Goal: Information Seeking & Learning: Learn about a topic

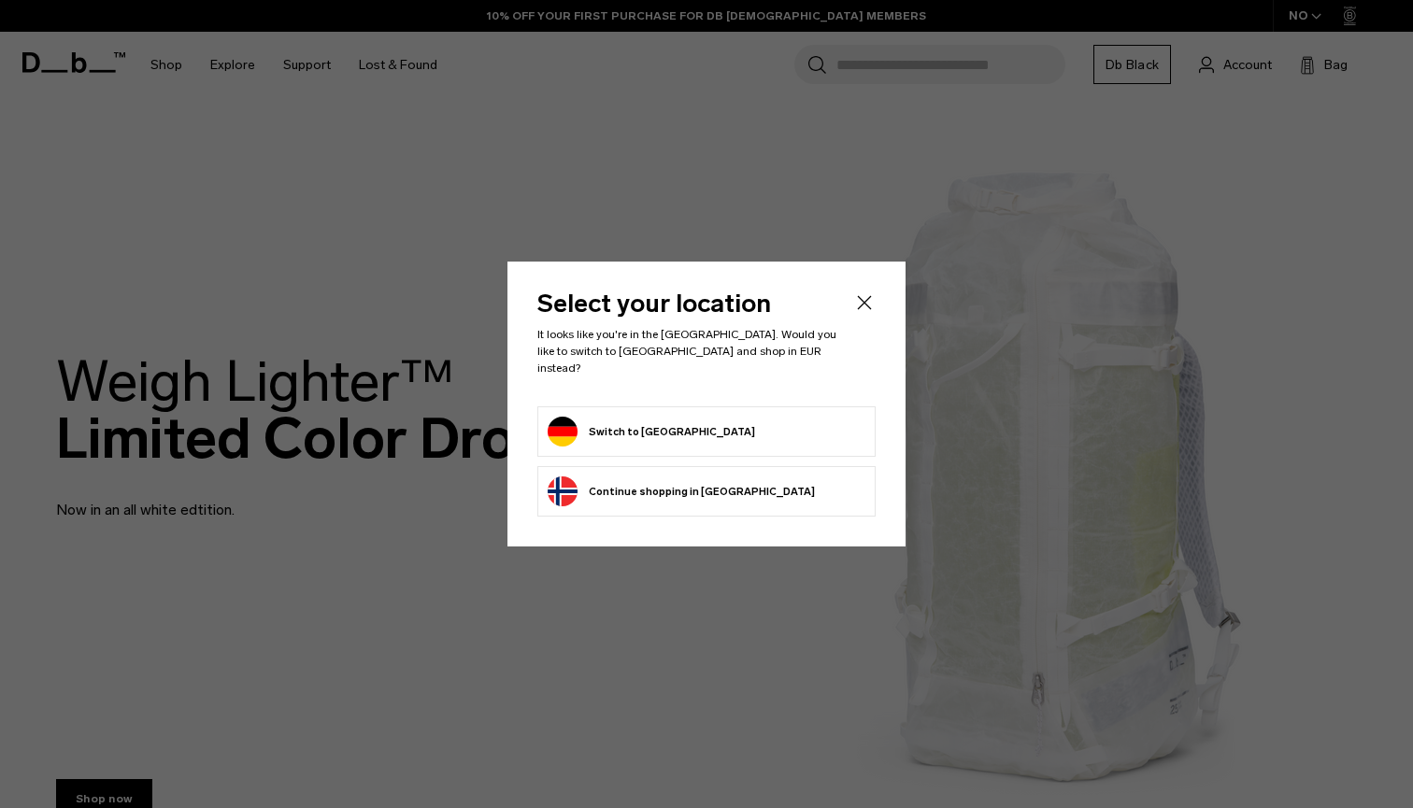
click at [615, 424] on button "Switch to [GEOGRAPHIC_DATA]" at bounding box center [651, 432] width 207 height 30
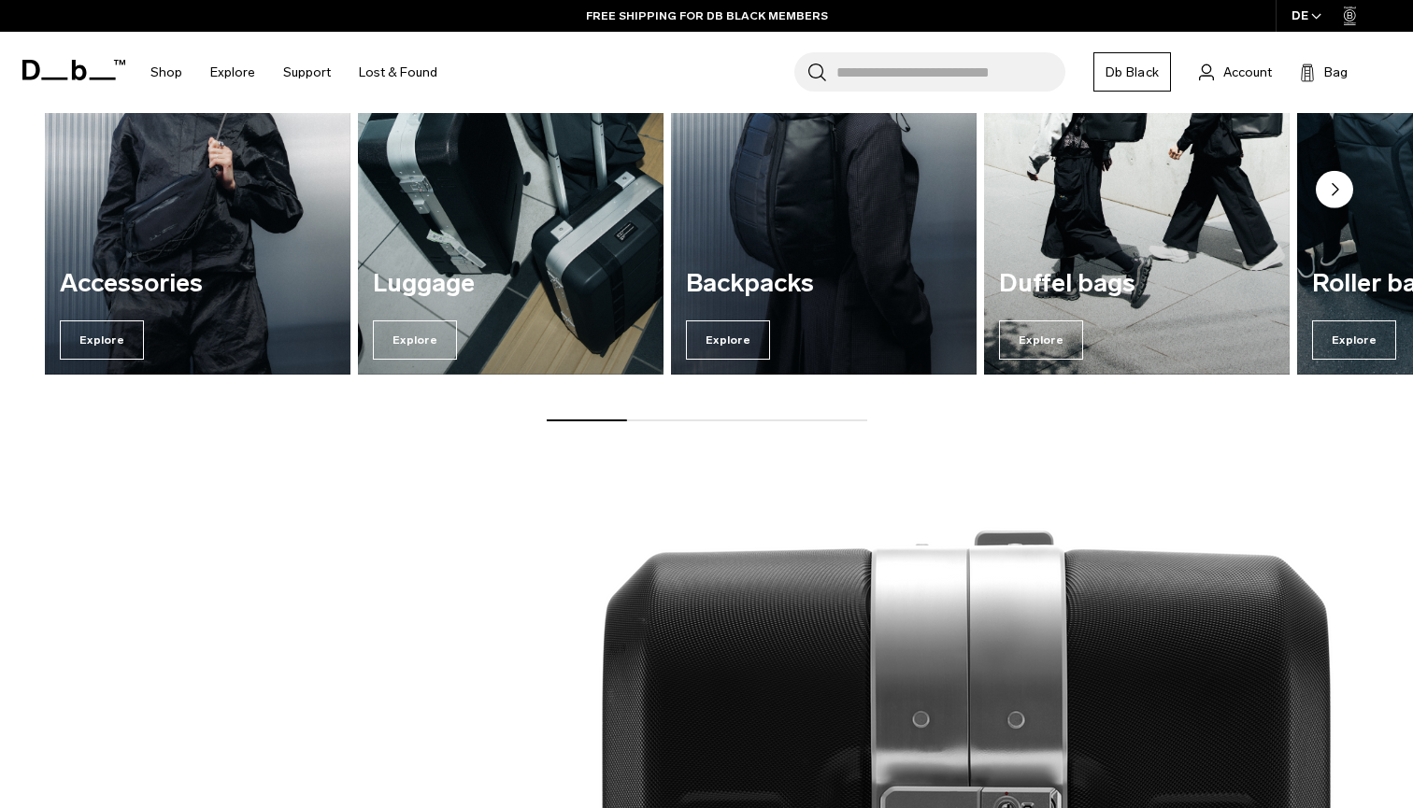
scroll to position [1574, 0]
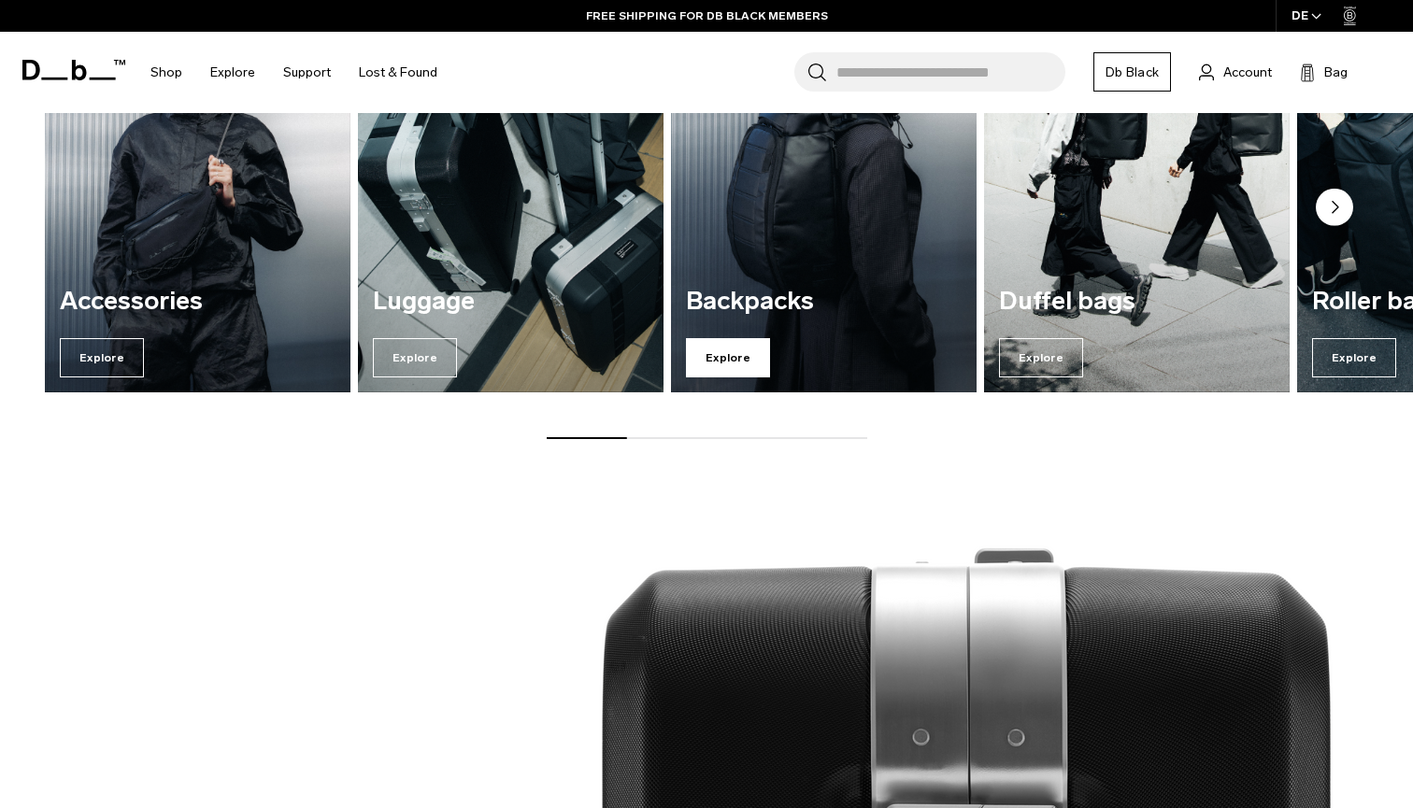
click at [750, 363] on span "Explore" at bounding box center [728, 357] width 84 height 39
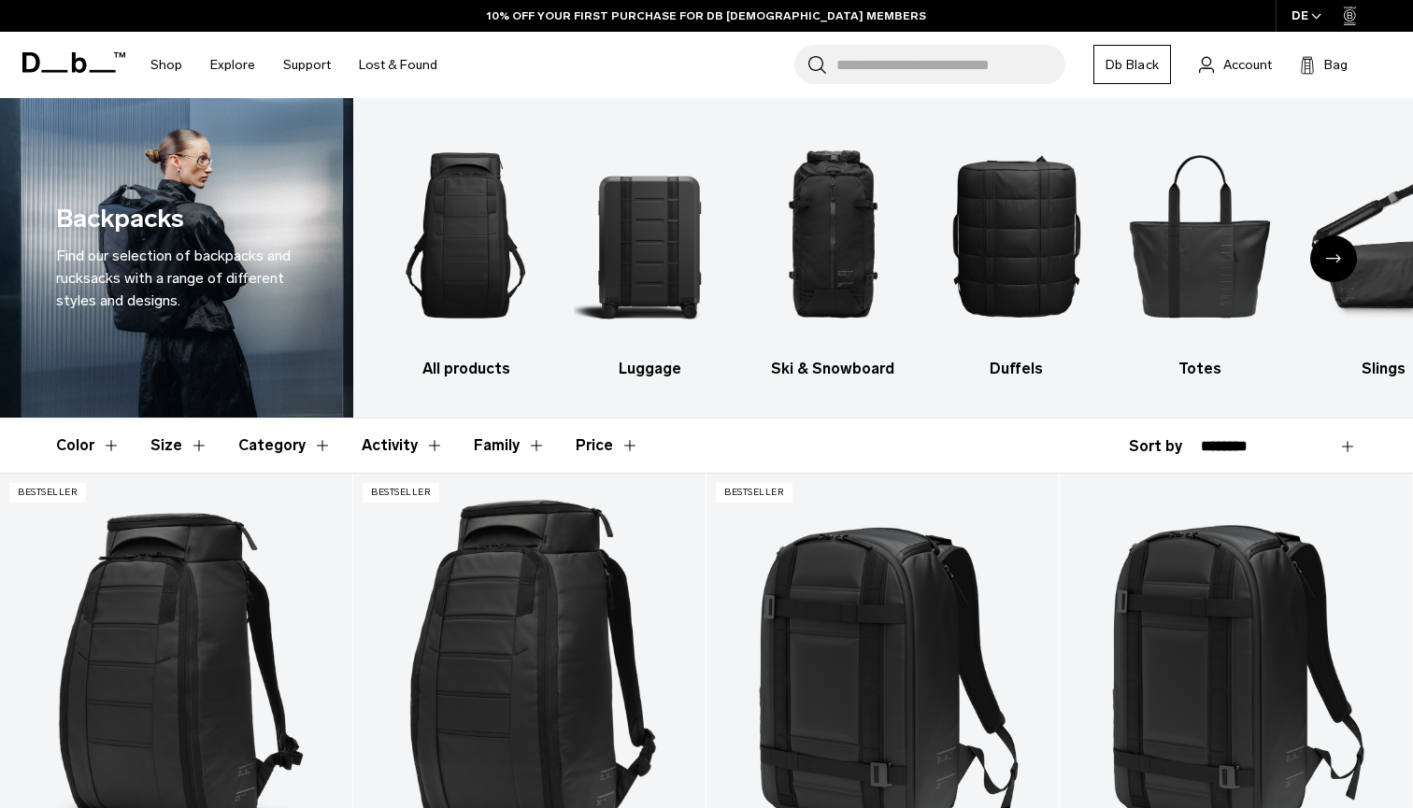
scroll to position [4, 0]
click at [832, 275] on img "3 / 10" at bounding box center [833, 235] width 150 height 226
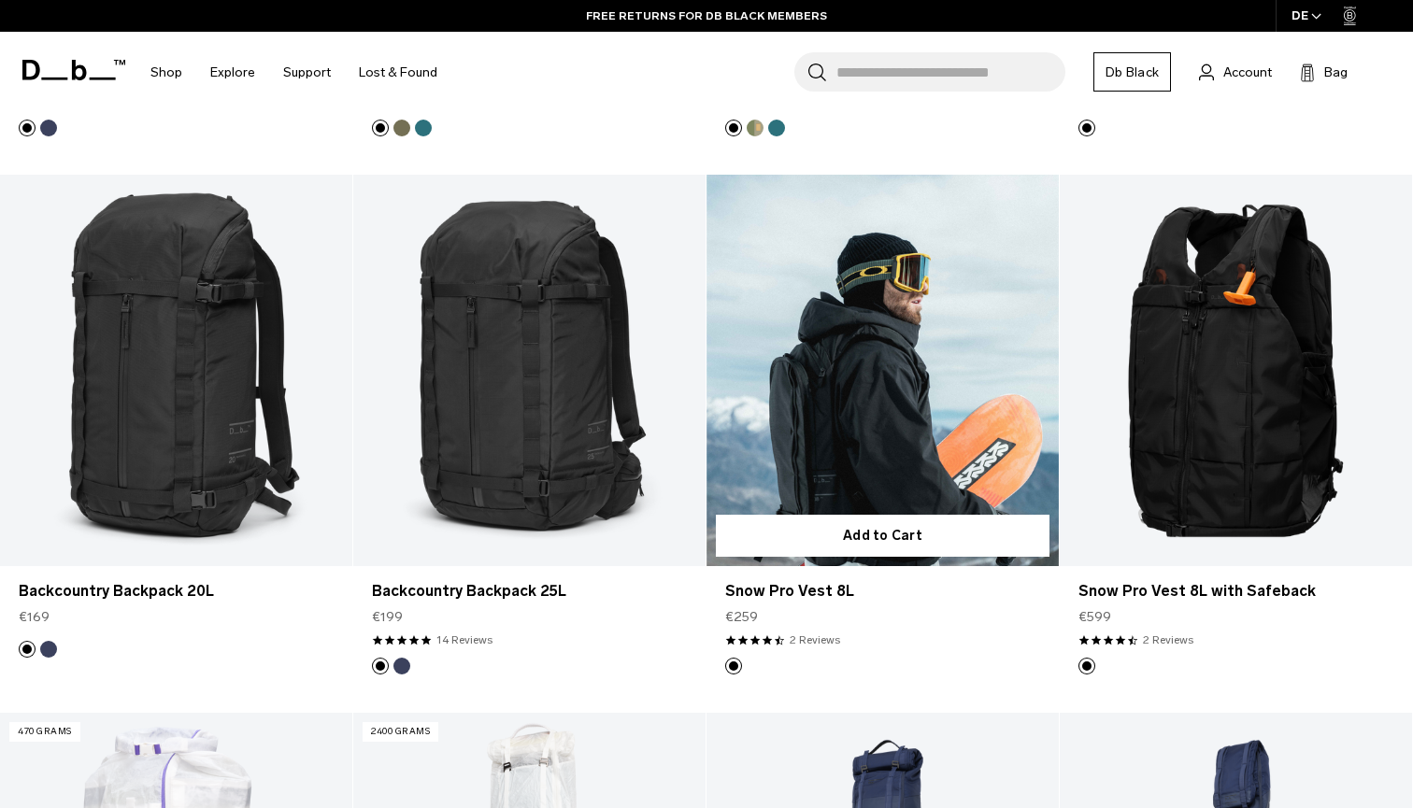
scroll to position [845, 0]
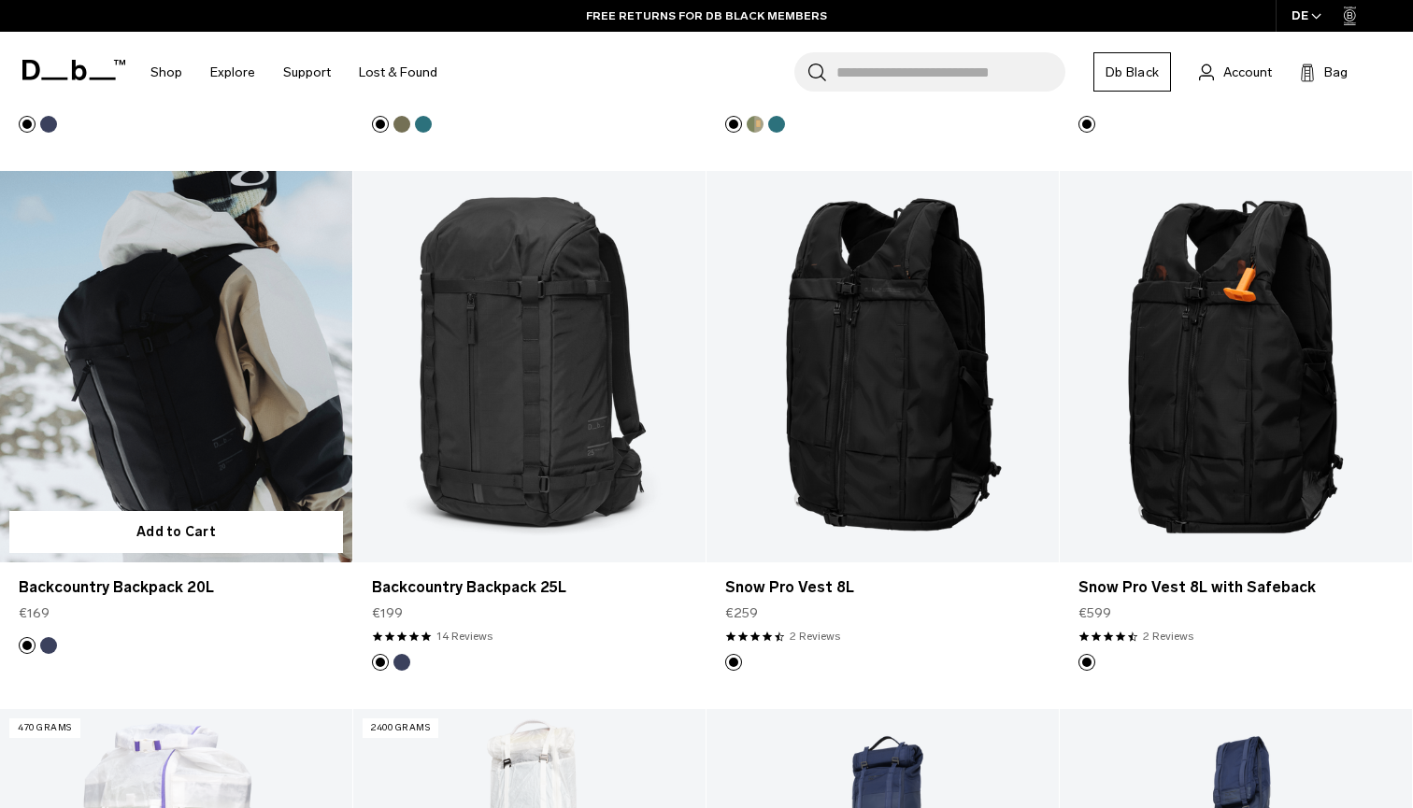
click at [195, 466] on link "Backcountry Backpack 20L" at bounding box center [176, 366] width 352 height 391
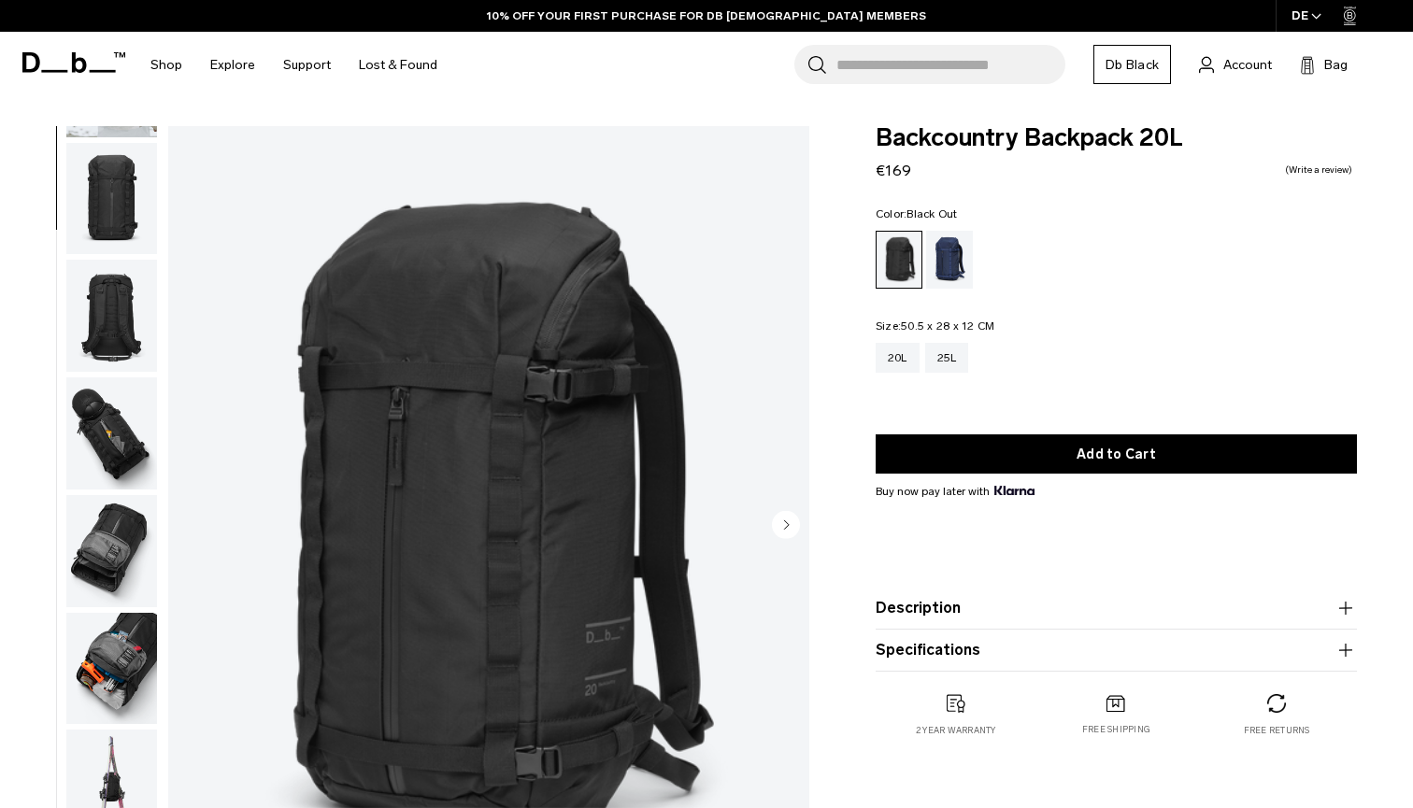
click at [102, 575] on img "button" at bounding box center [111, 551] width 91 height 112
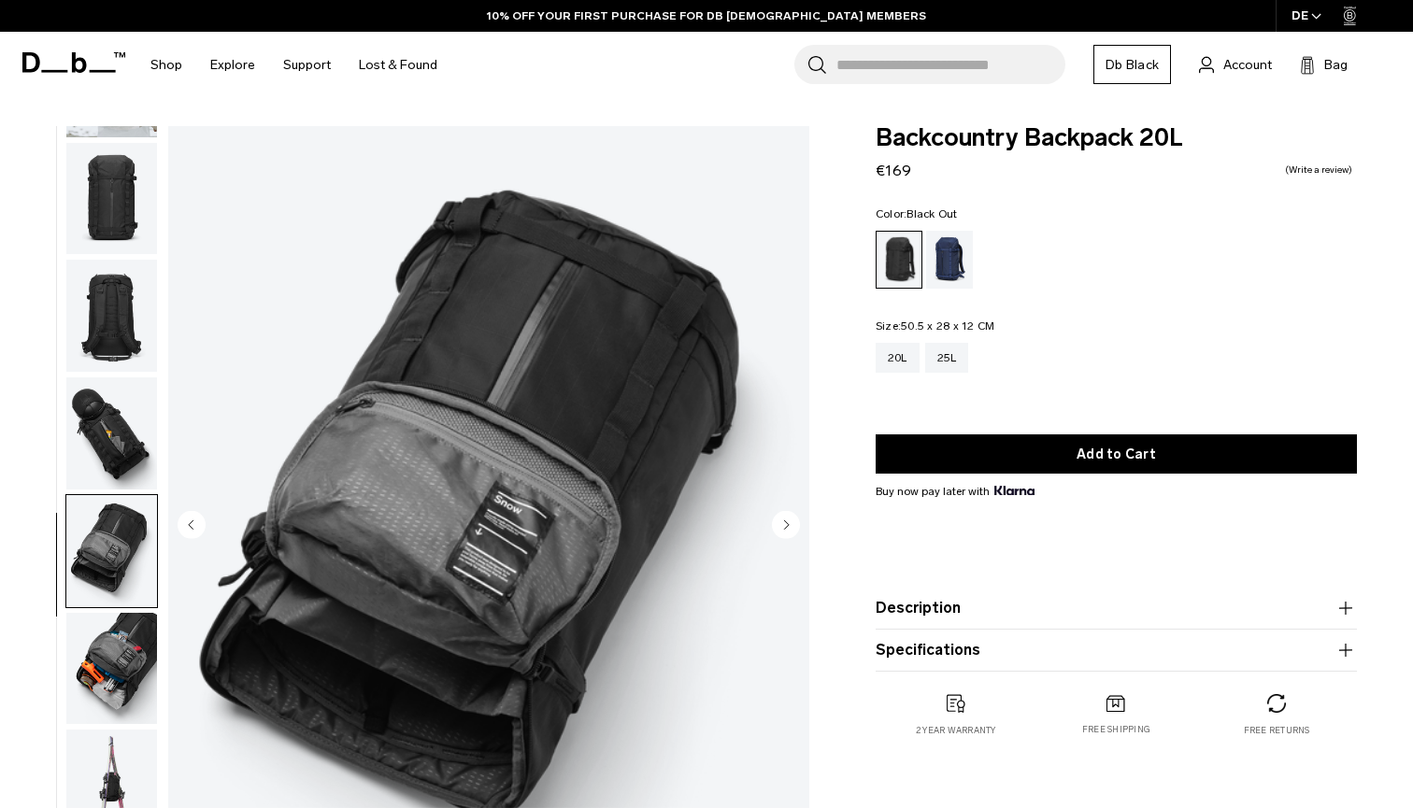
scroll to position [379, 0]
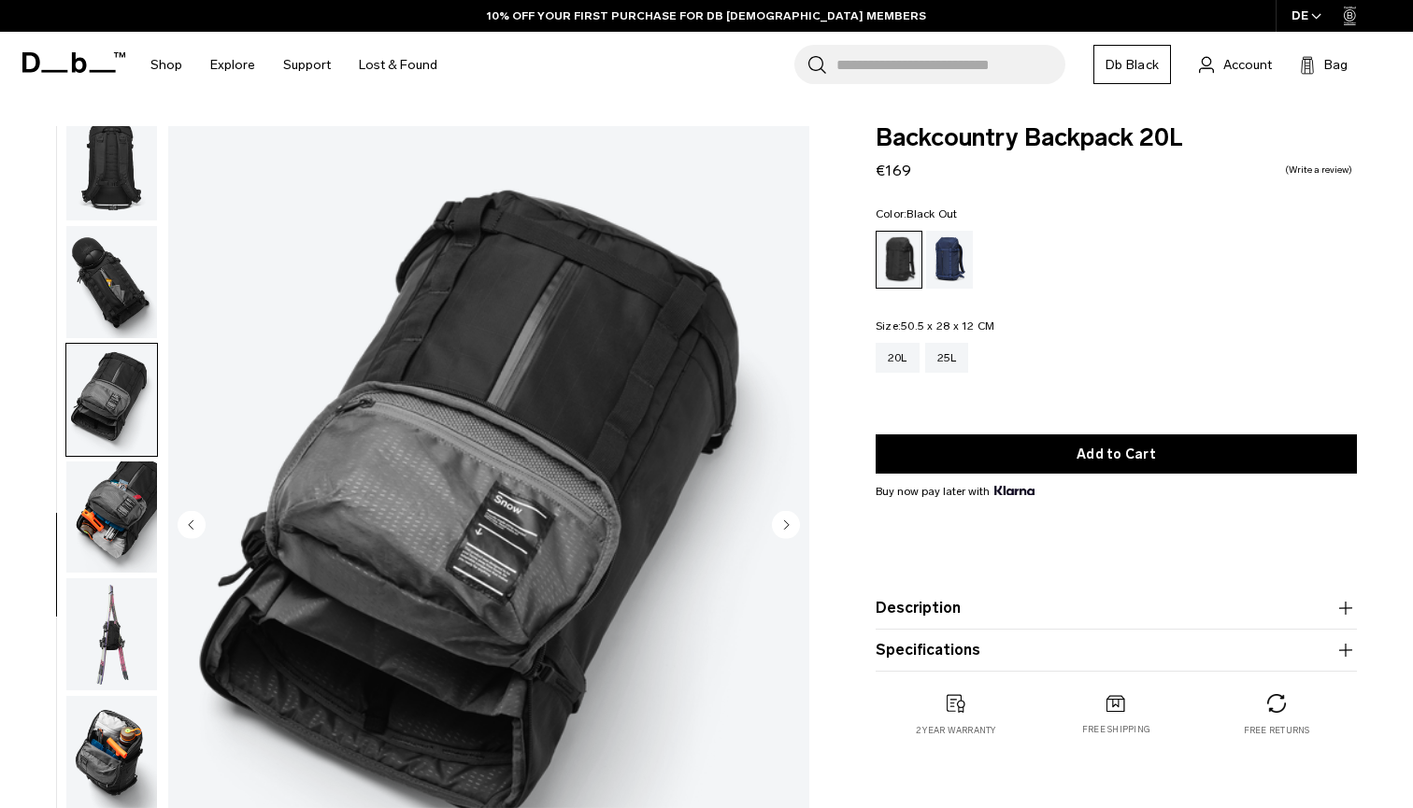
click at [107, 539] on img "button" at bounding box center [111, 518] width 91 height 112
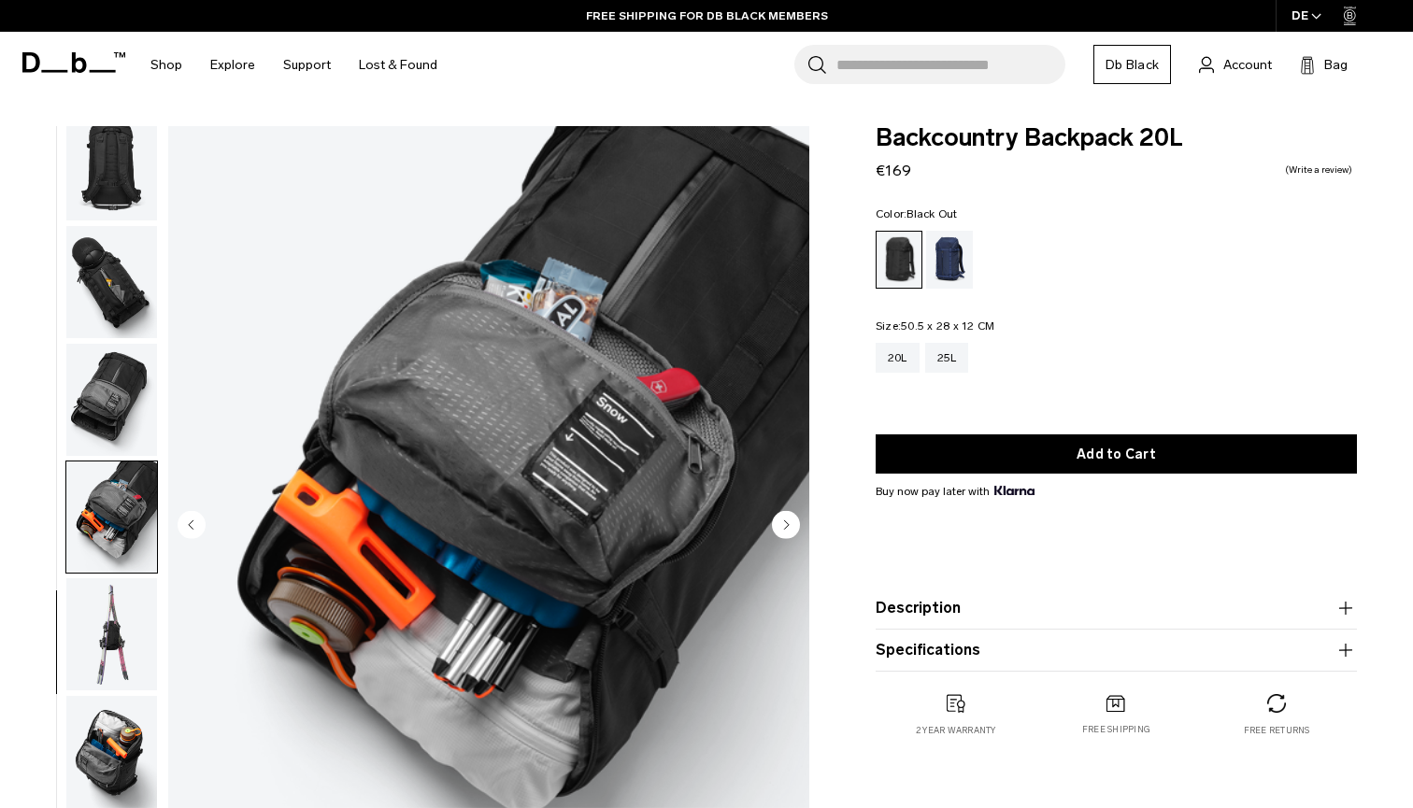
click at [107, 711] on img "button" at bounding box center [111, 752] width 91 height 112
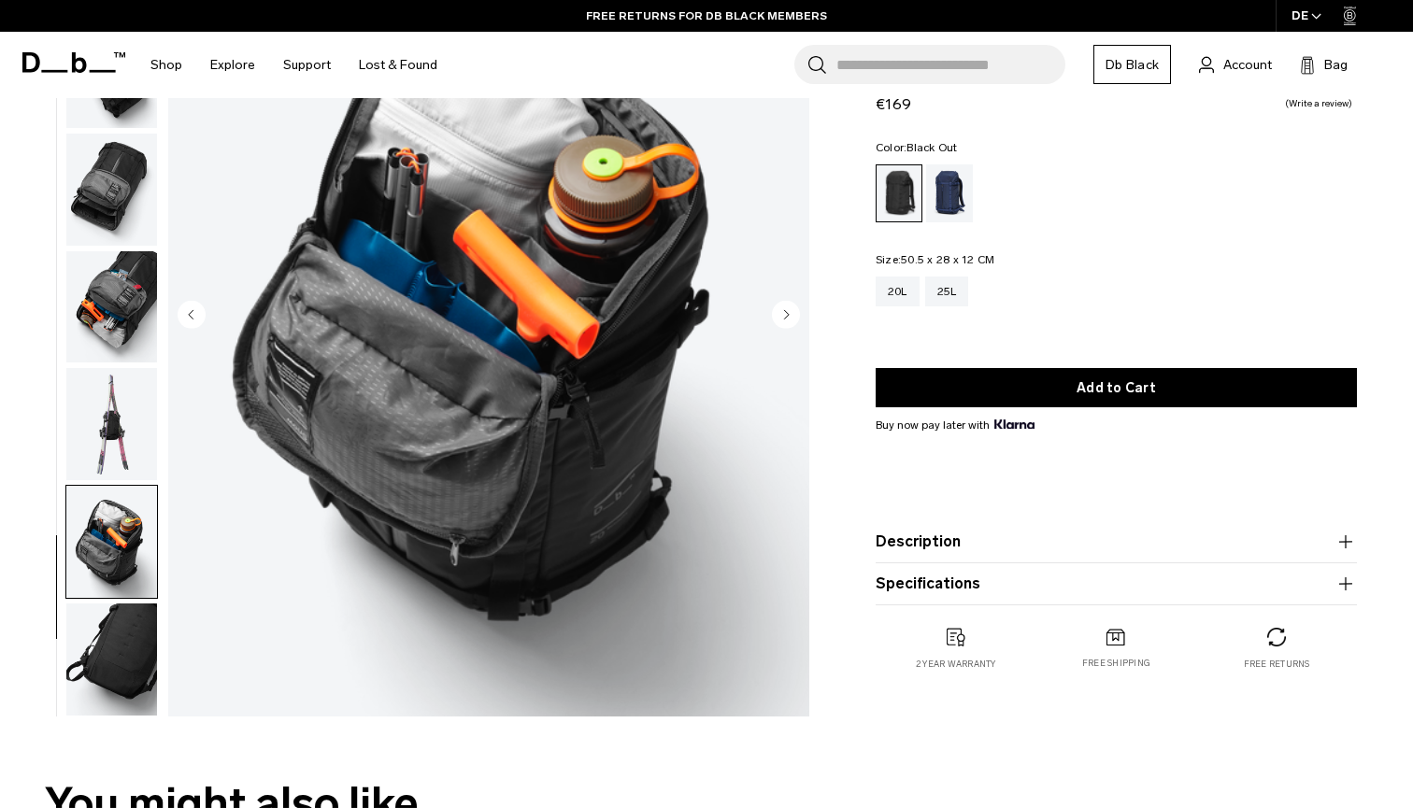
scroll to position [212, 0]
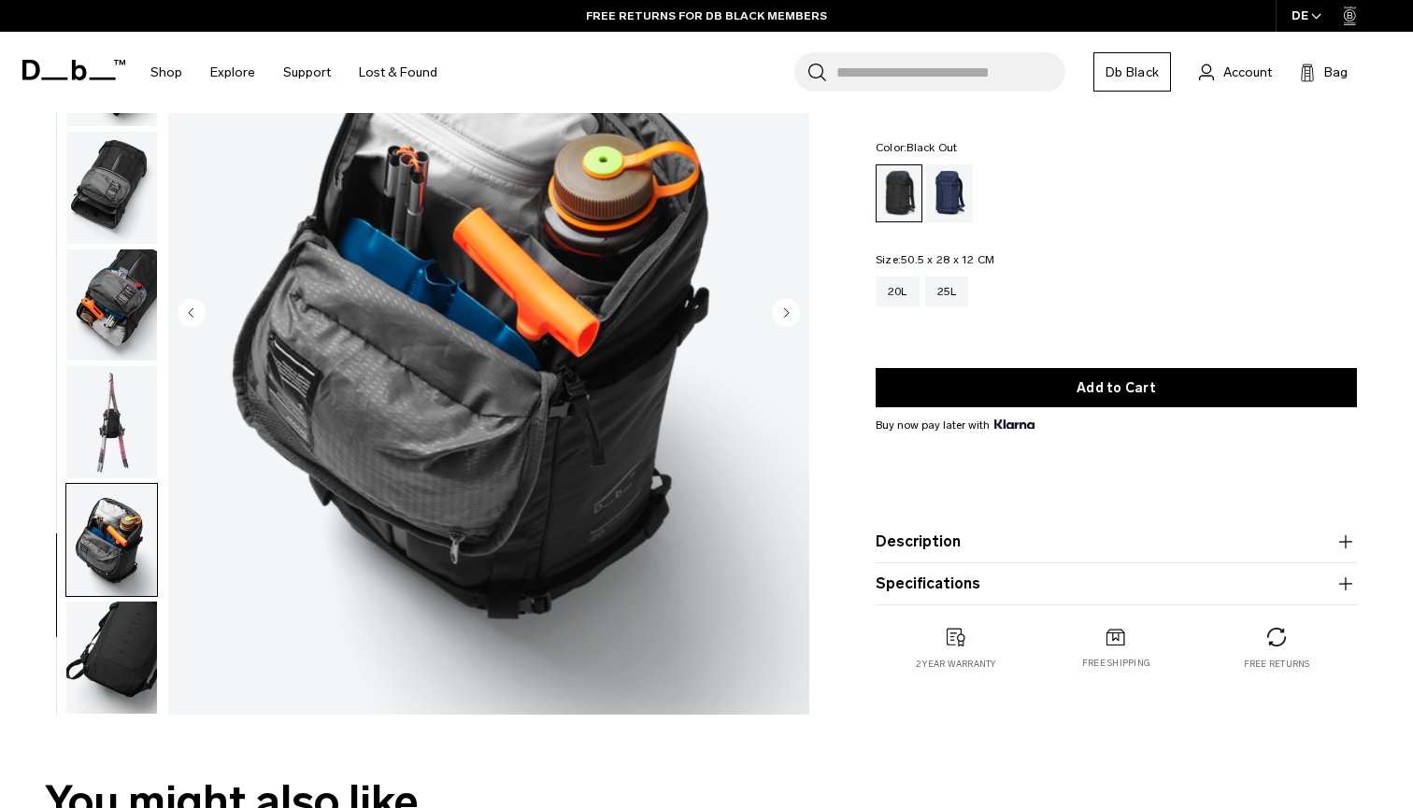
click at [91, 633] on img "button" at bounding box center [111, 658] width 91 height 112
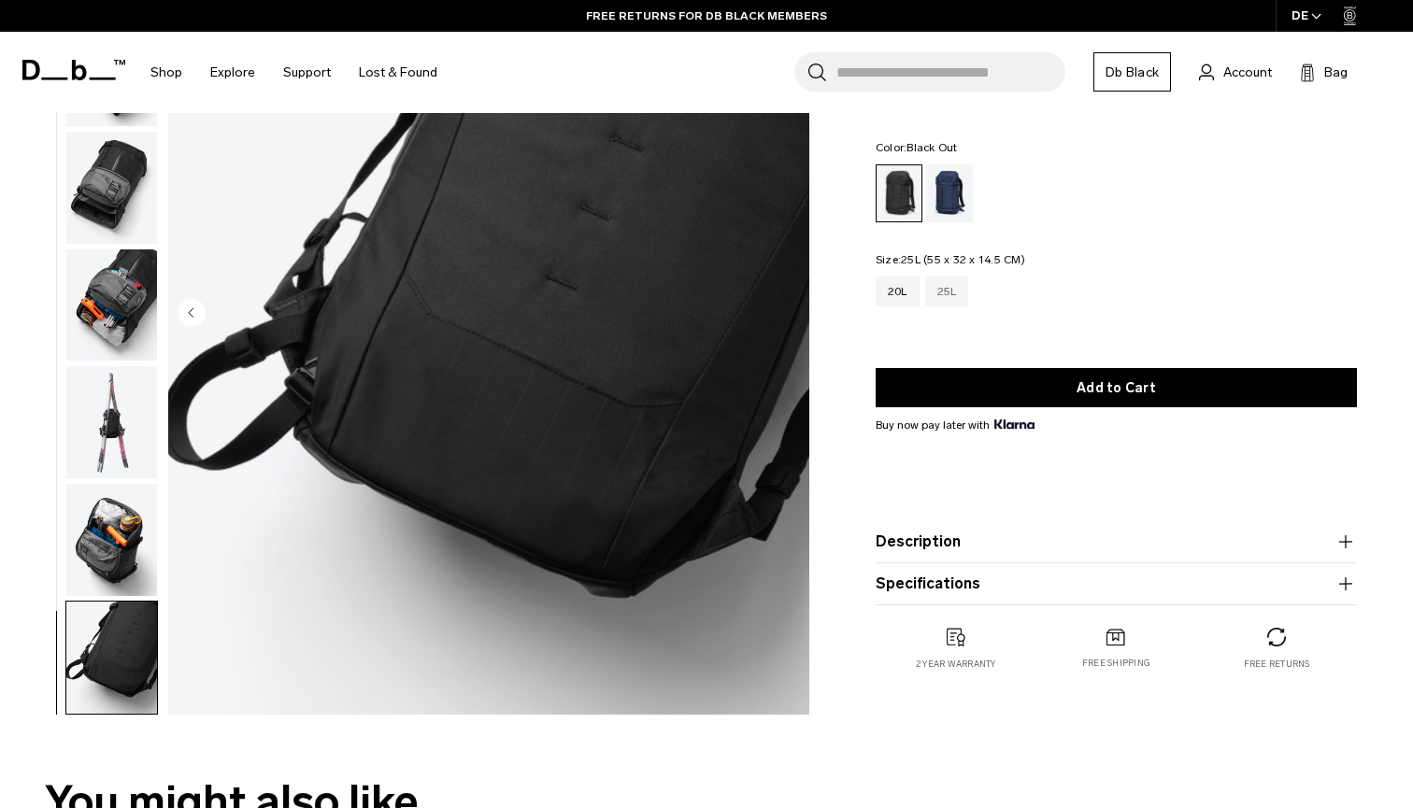
click at [952, 294] on div "25L" at bounding box center [947, 292] width 44 height 30
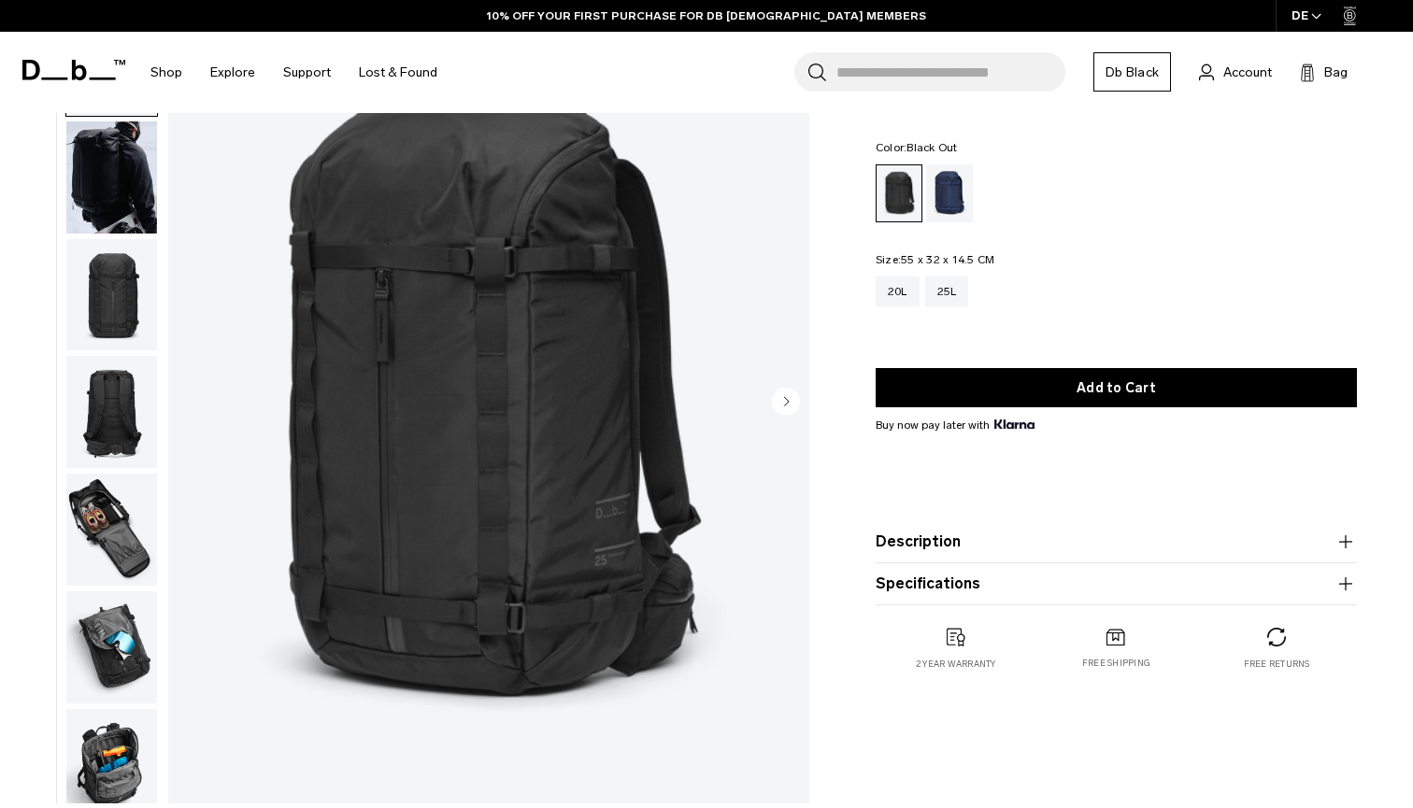
scroll to position [133, 0]
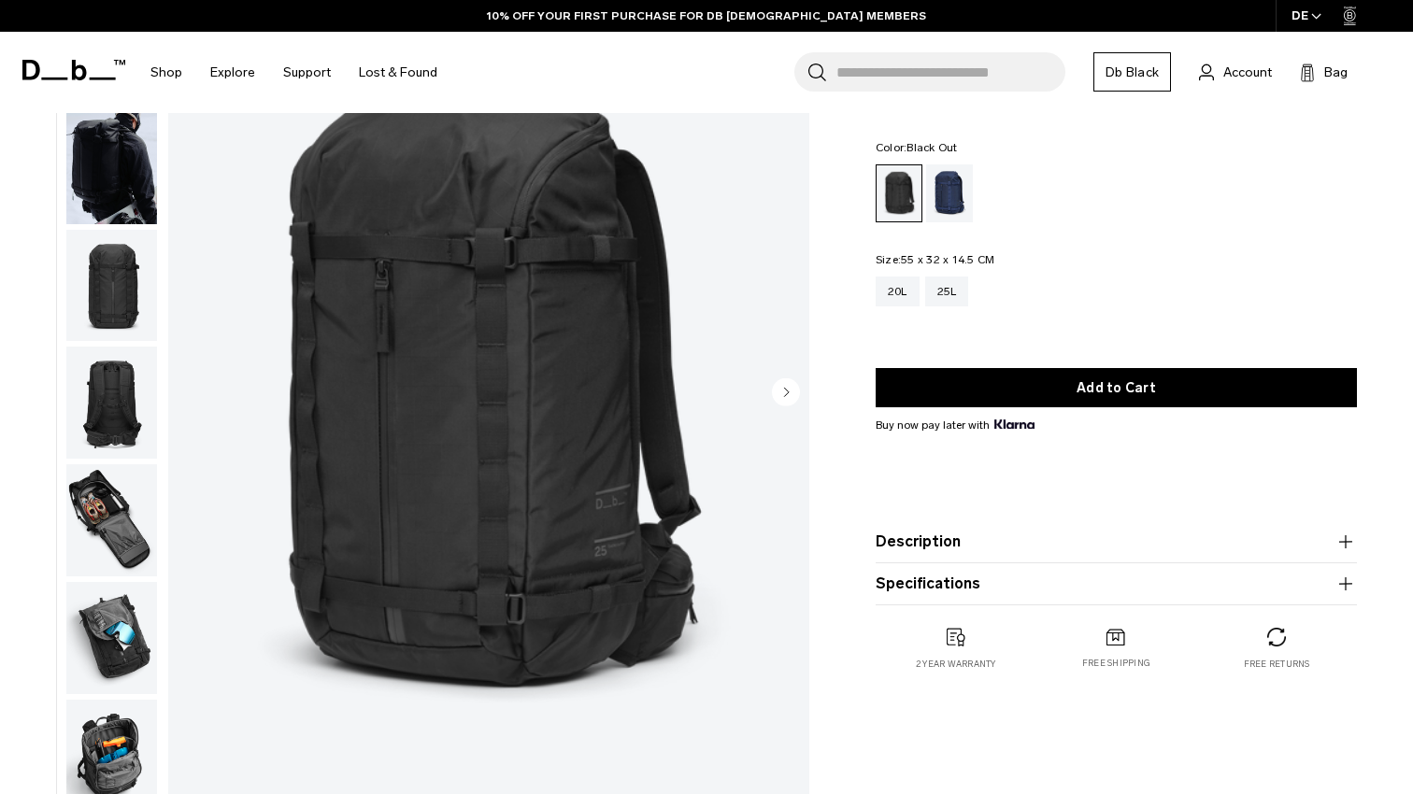
click at [117, 518] on img "button" at bounding box center [111, 520] width 91 height 112
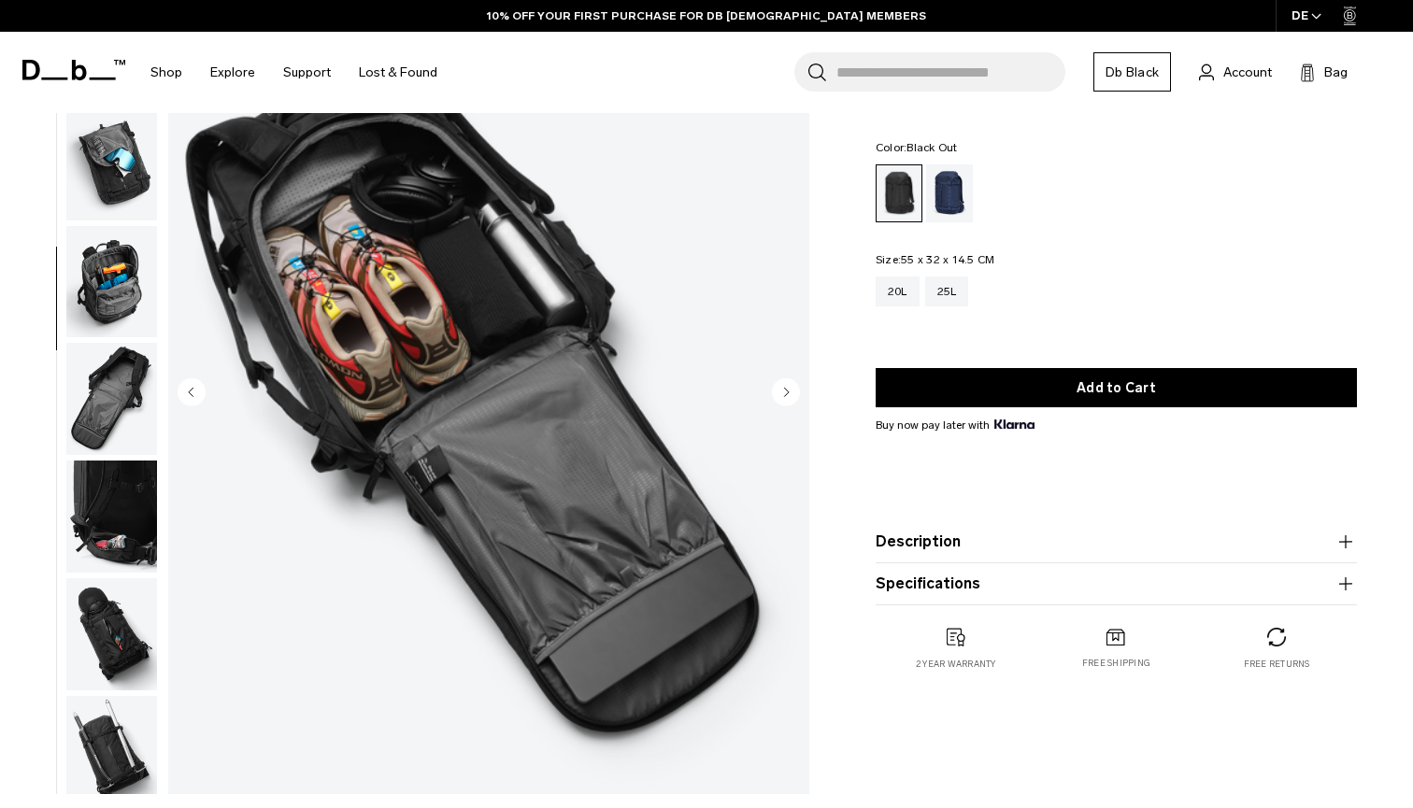
scroll to position [0, 0]
click at [104, 651] on img "button" at bounding box center [111, 634] width 91 height 112
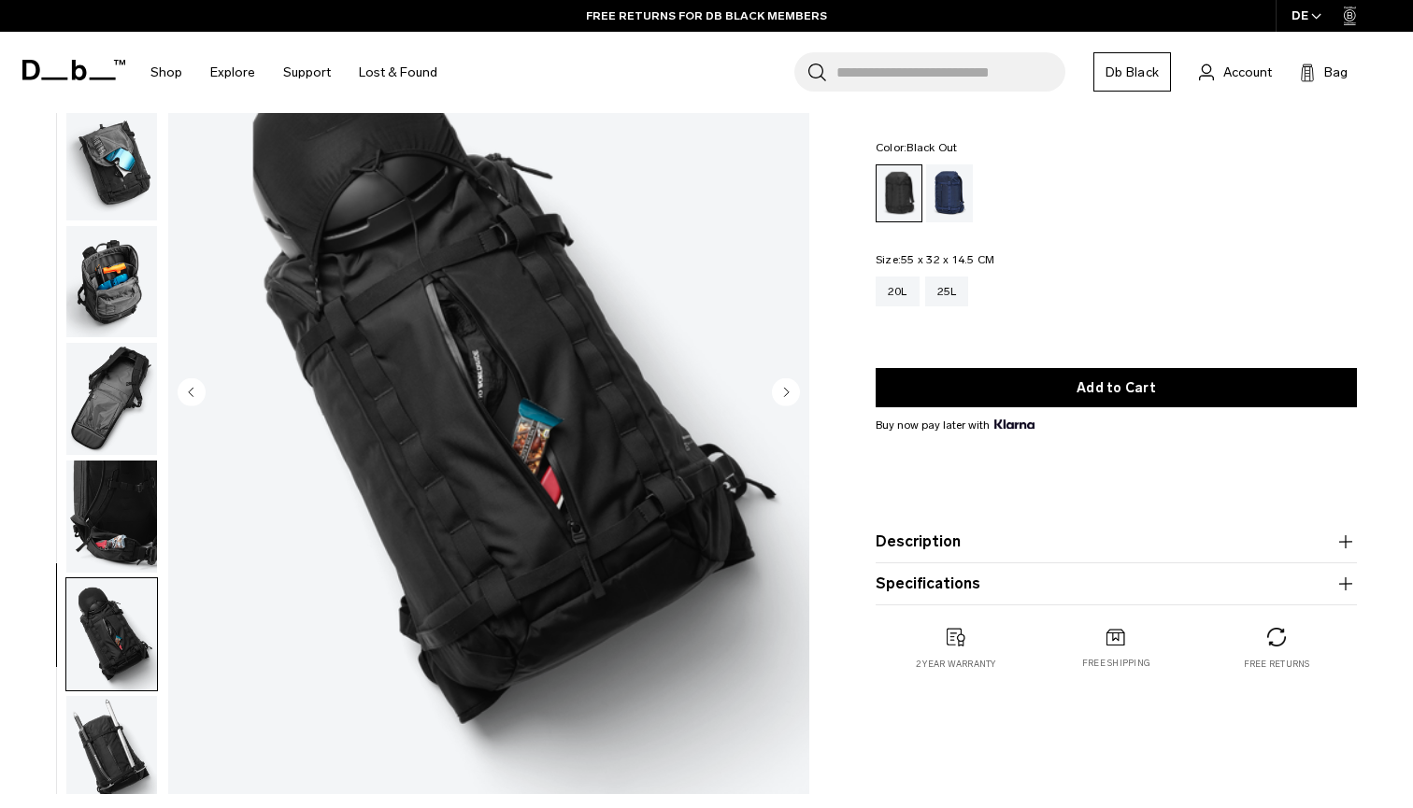
scroll to position [616, 0]
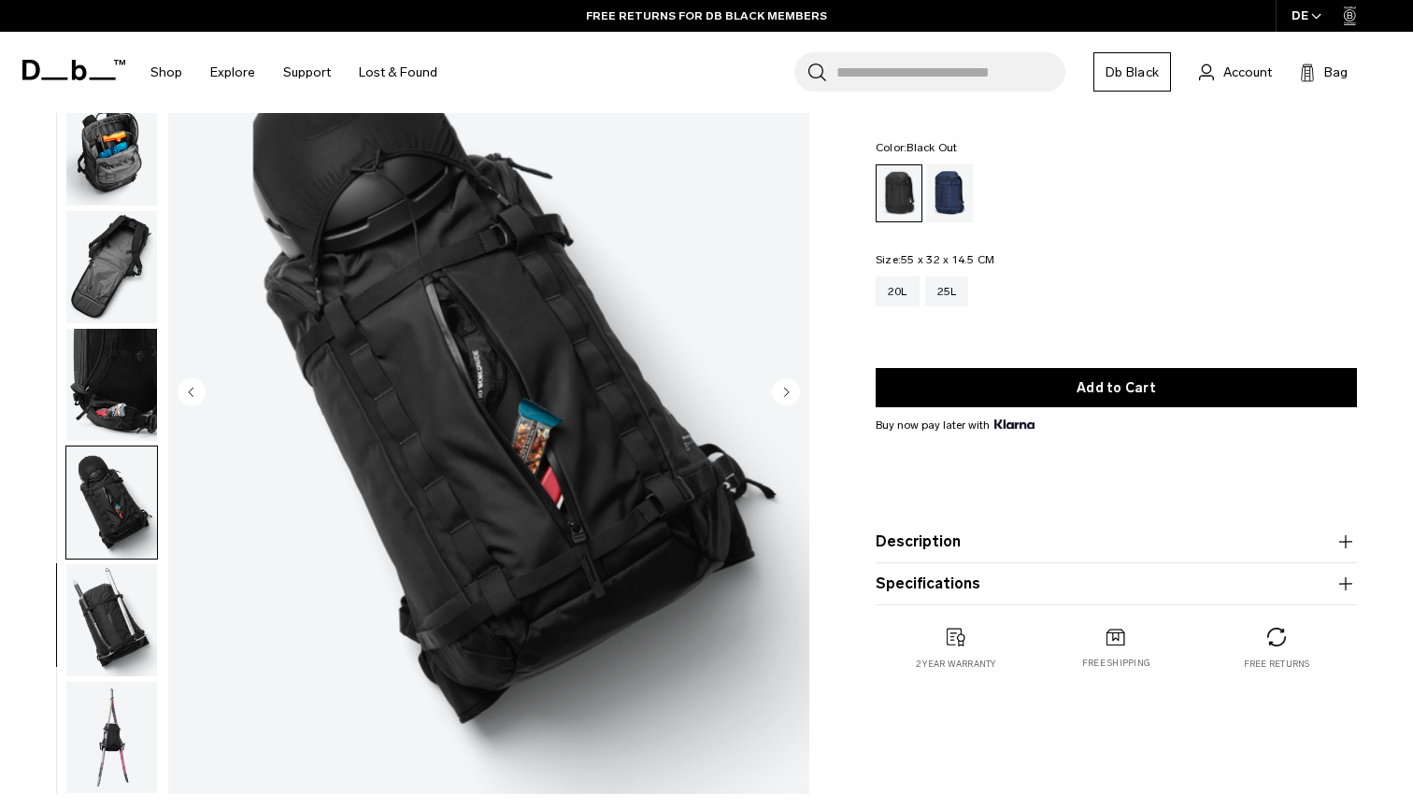
click at [132, 599] on img "button" at bounding box center [111, 620] width 91 height 112
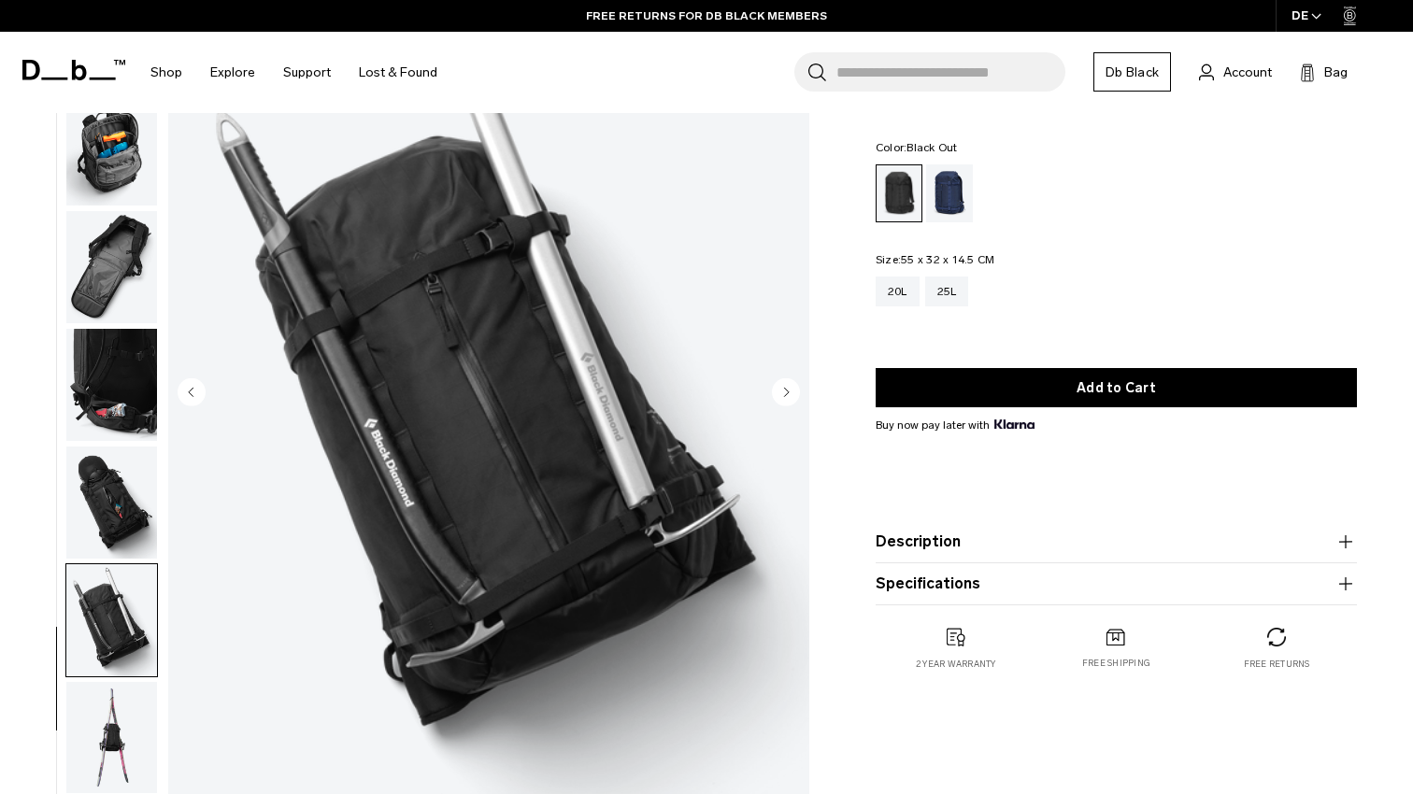
click at [115, 714] on img "button" at bounding box center [111, 738] width 91 height 112
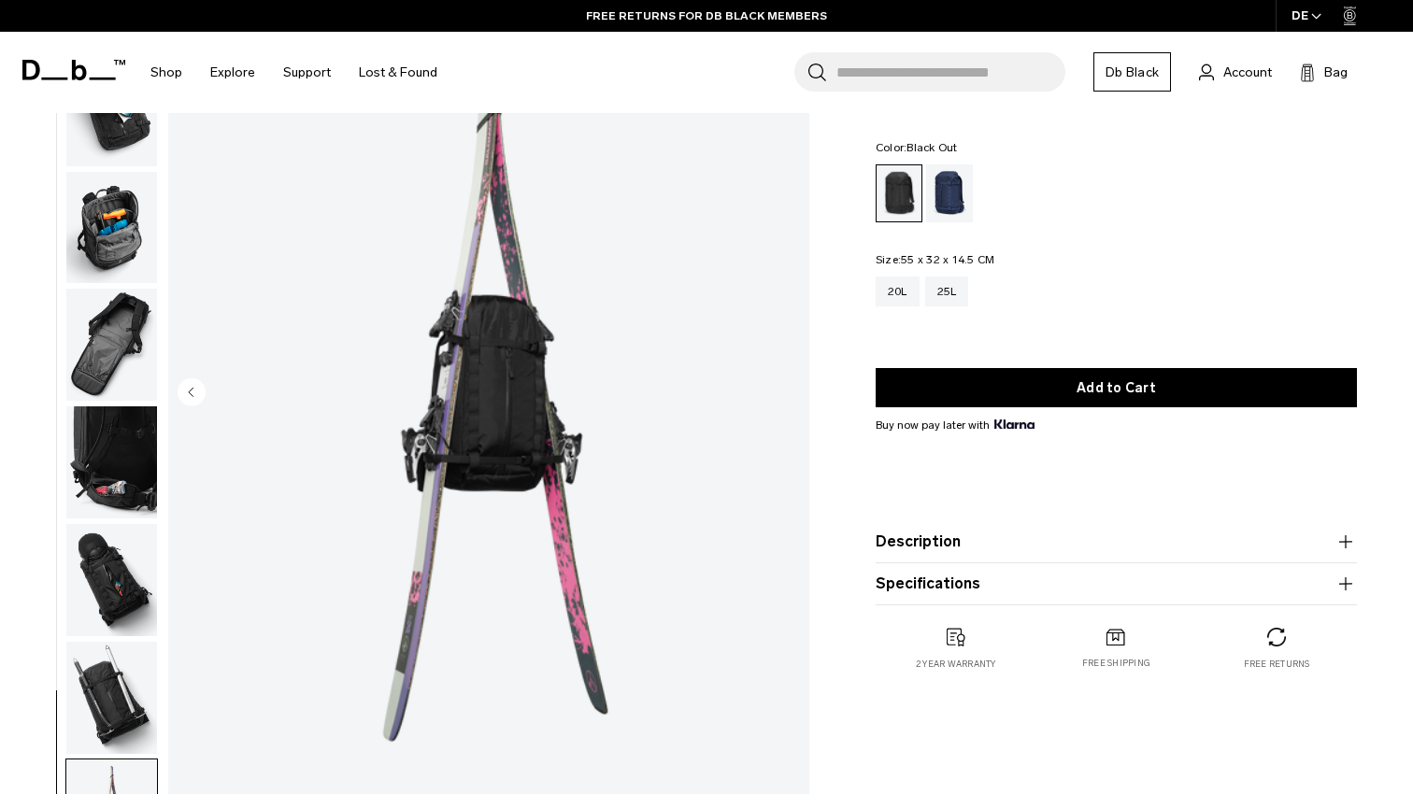
scroll to position [518, 0]
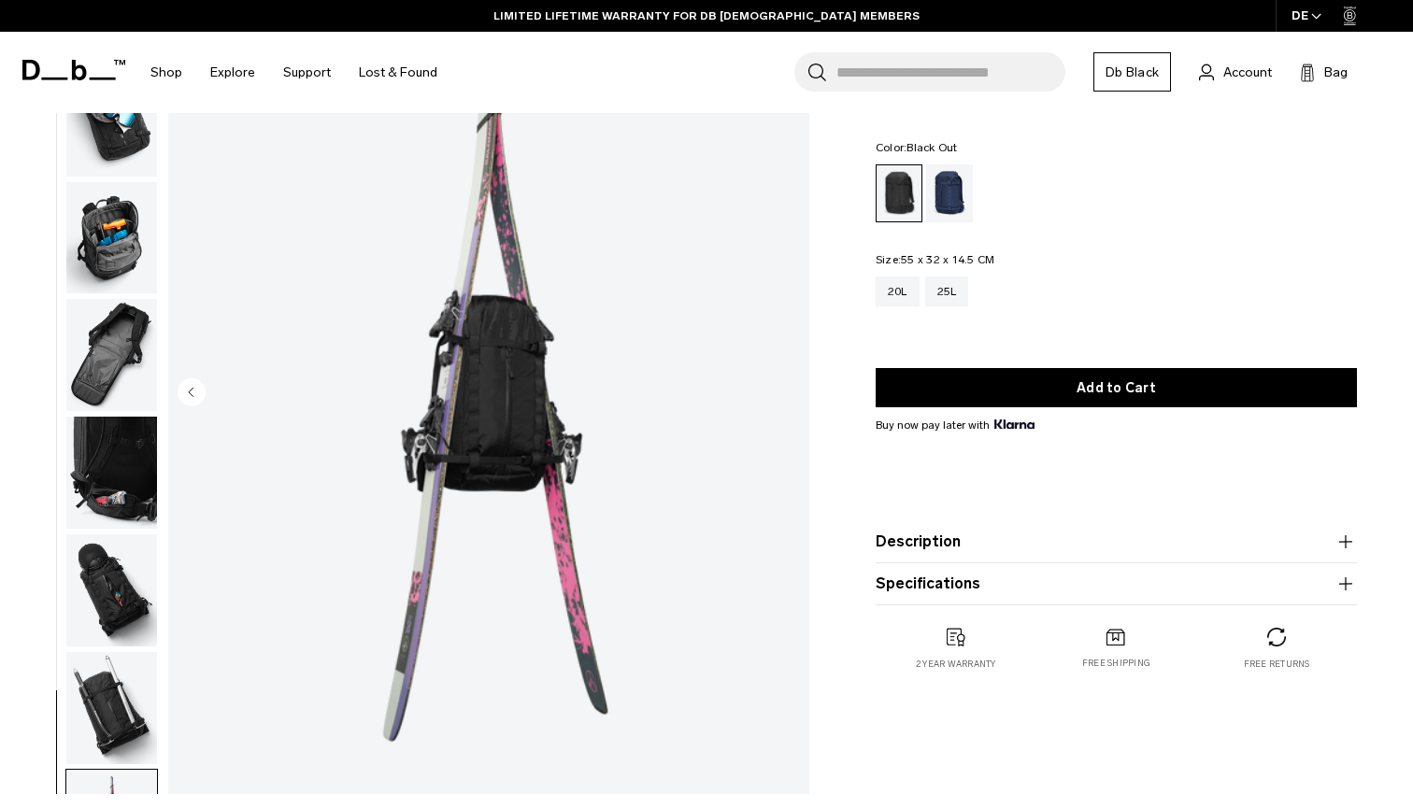
click at [118, 237] on img "button" at bounding box center [111, 238] width 91 height 112
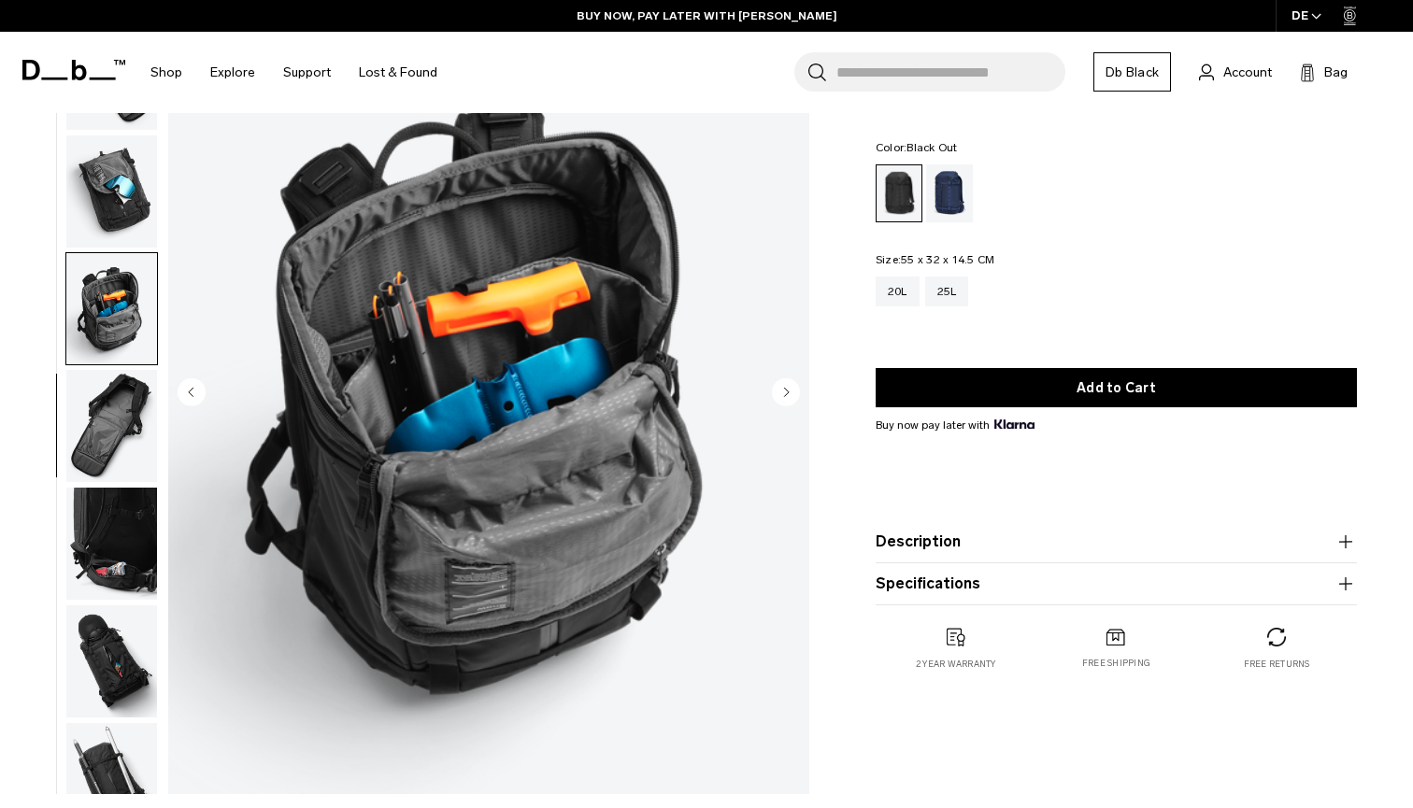
scroll to position [441, 0]
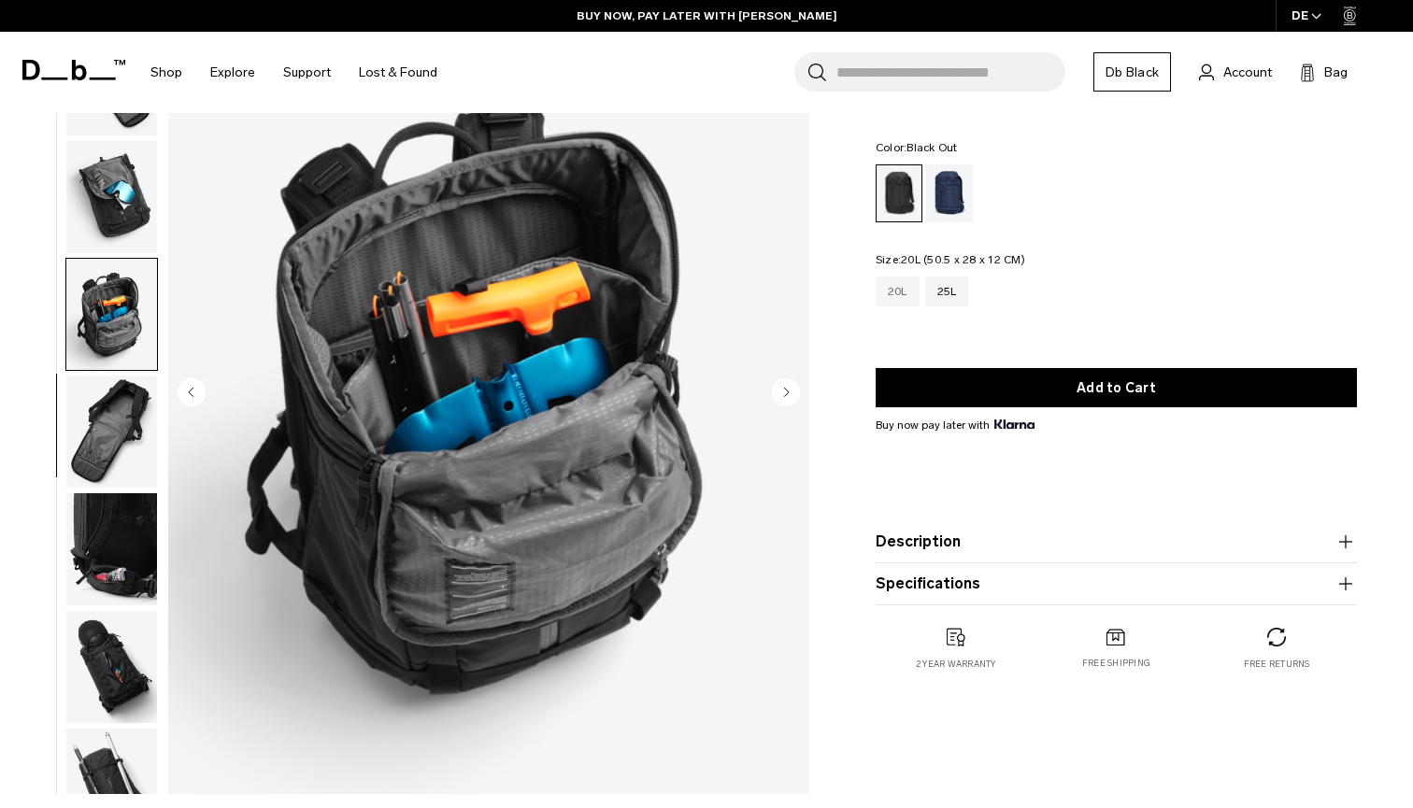
click at [902, 289] on div "20L" at bounding box center [897, 292] width 44 height 30
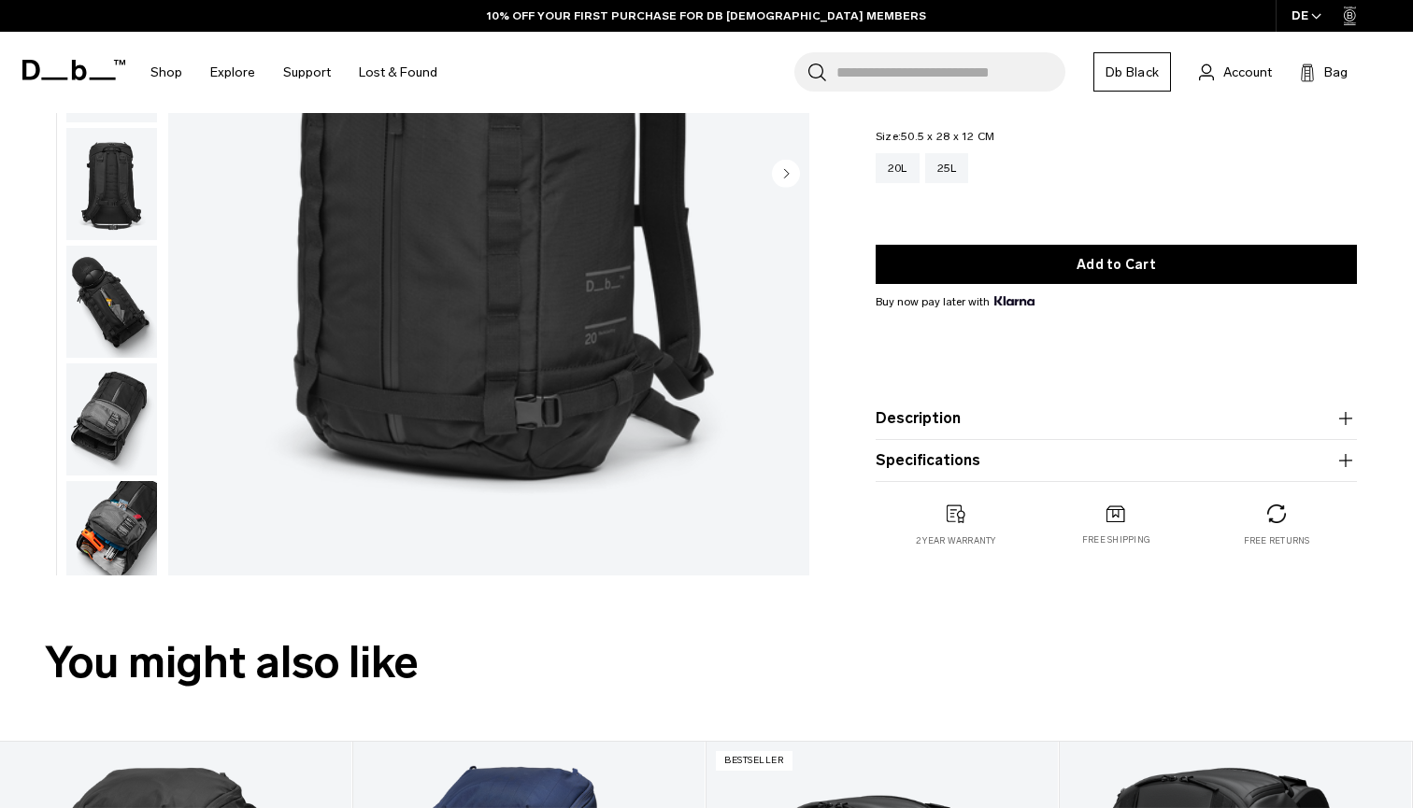
scroll to position [370, 0]
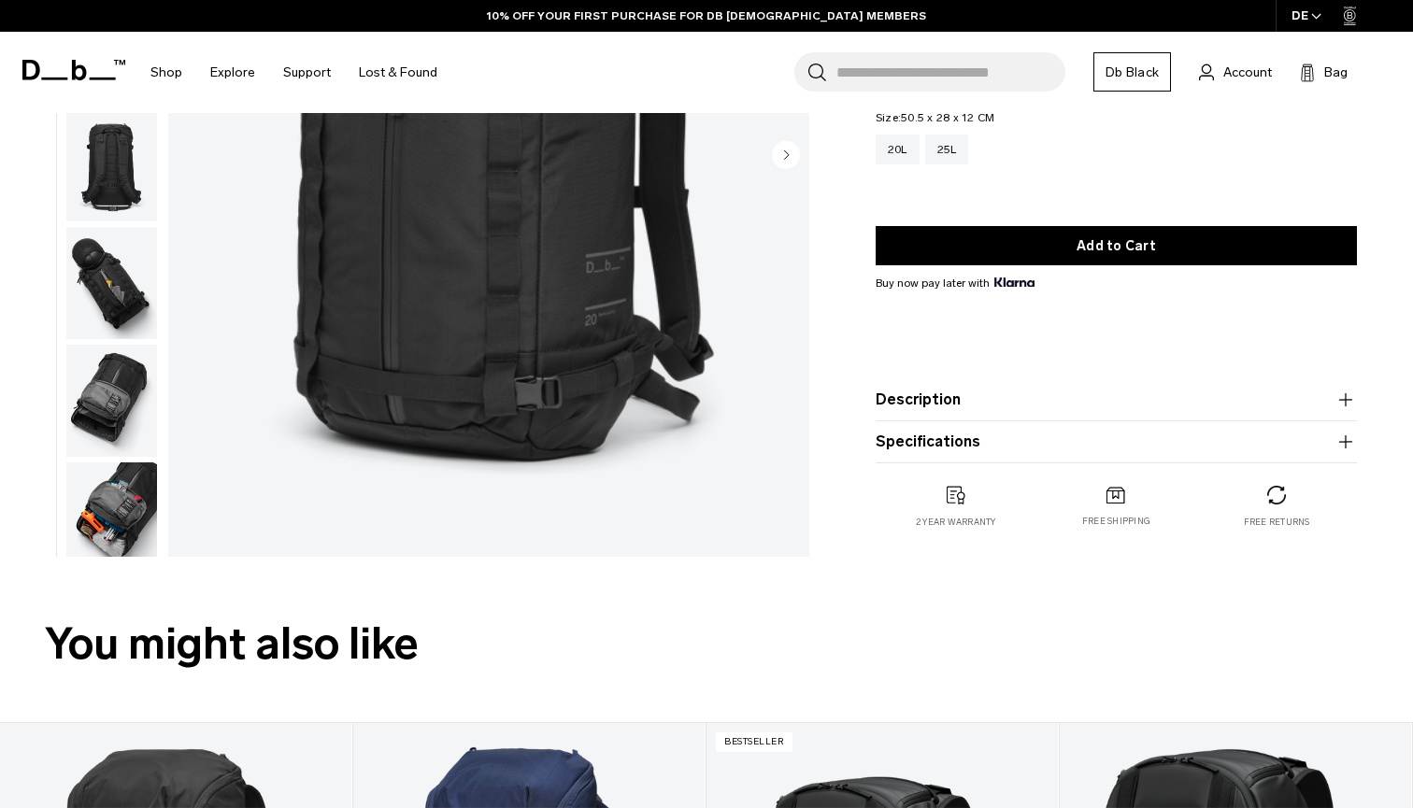
click at [121, 510] on img "button" at bounding box center [111, 518] width 91 height 112
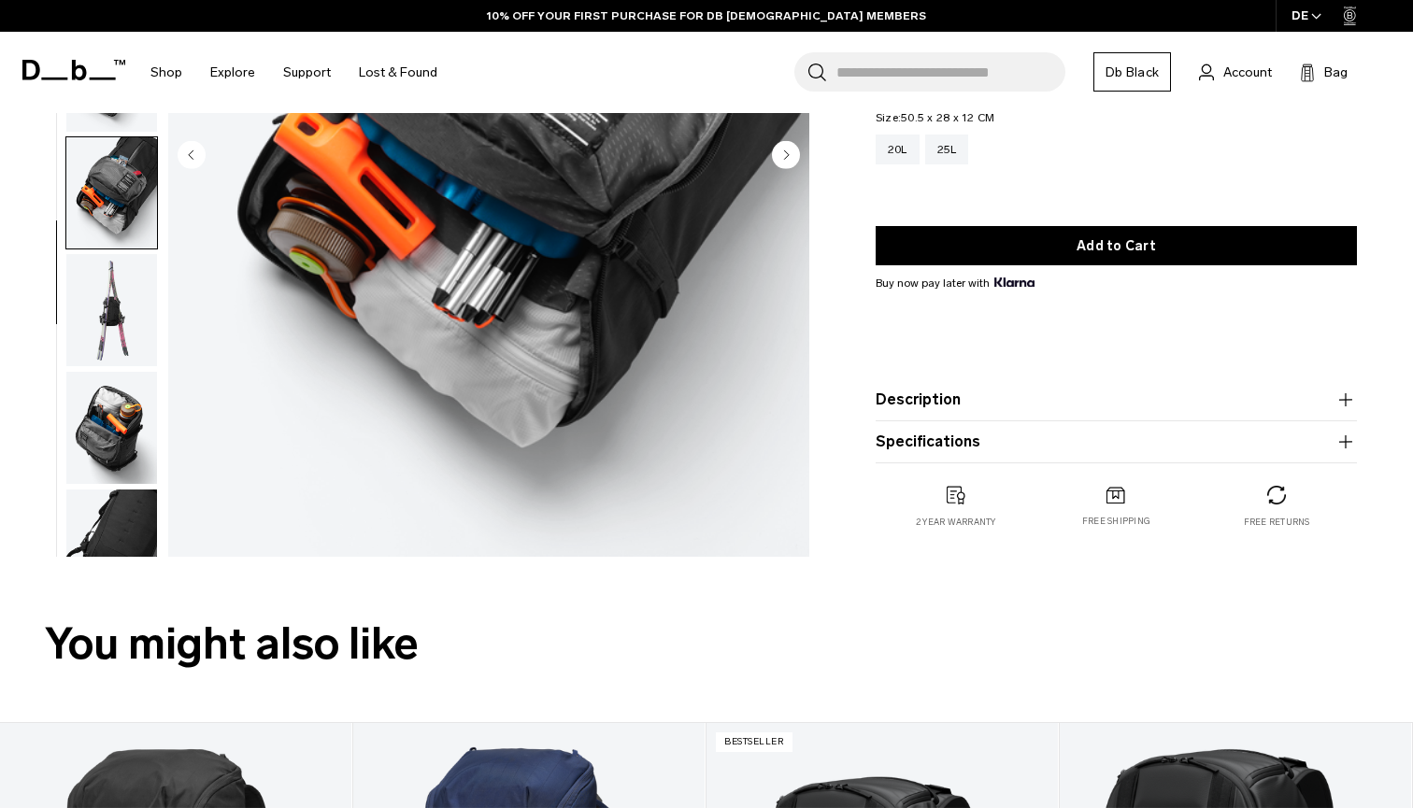
scroll to position [379, 0]
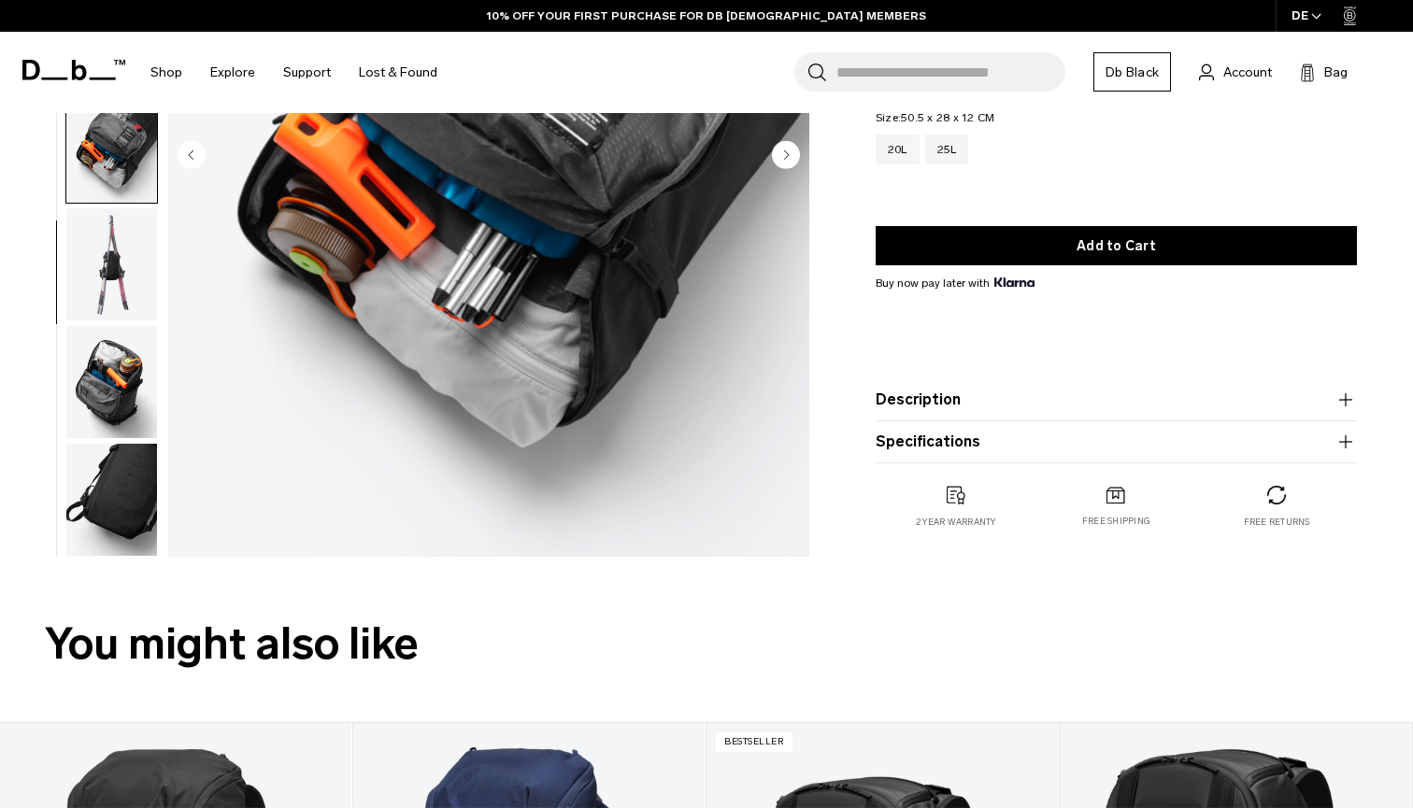
click at [132, 493] on img "button" at bounding box center [111, 500] width 91 height 112
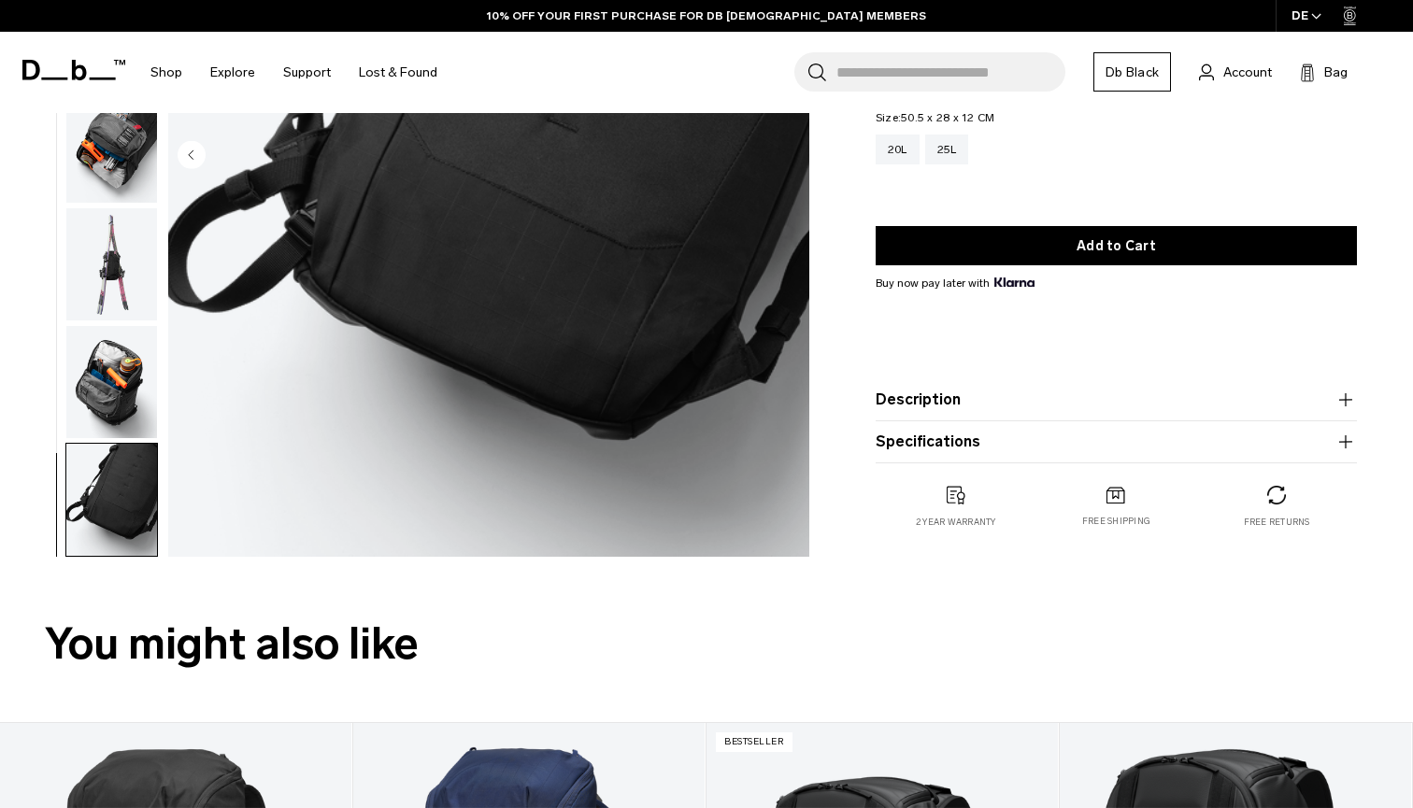
click at [119, 409] on img "button" at bounding box center [111, 382] width 91 height 112
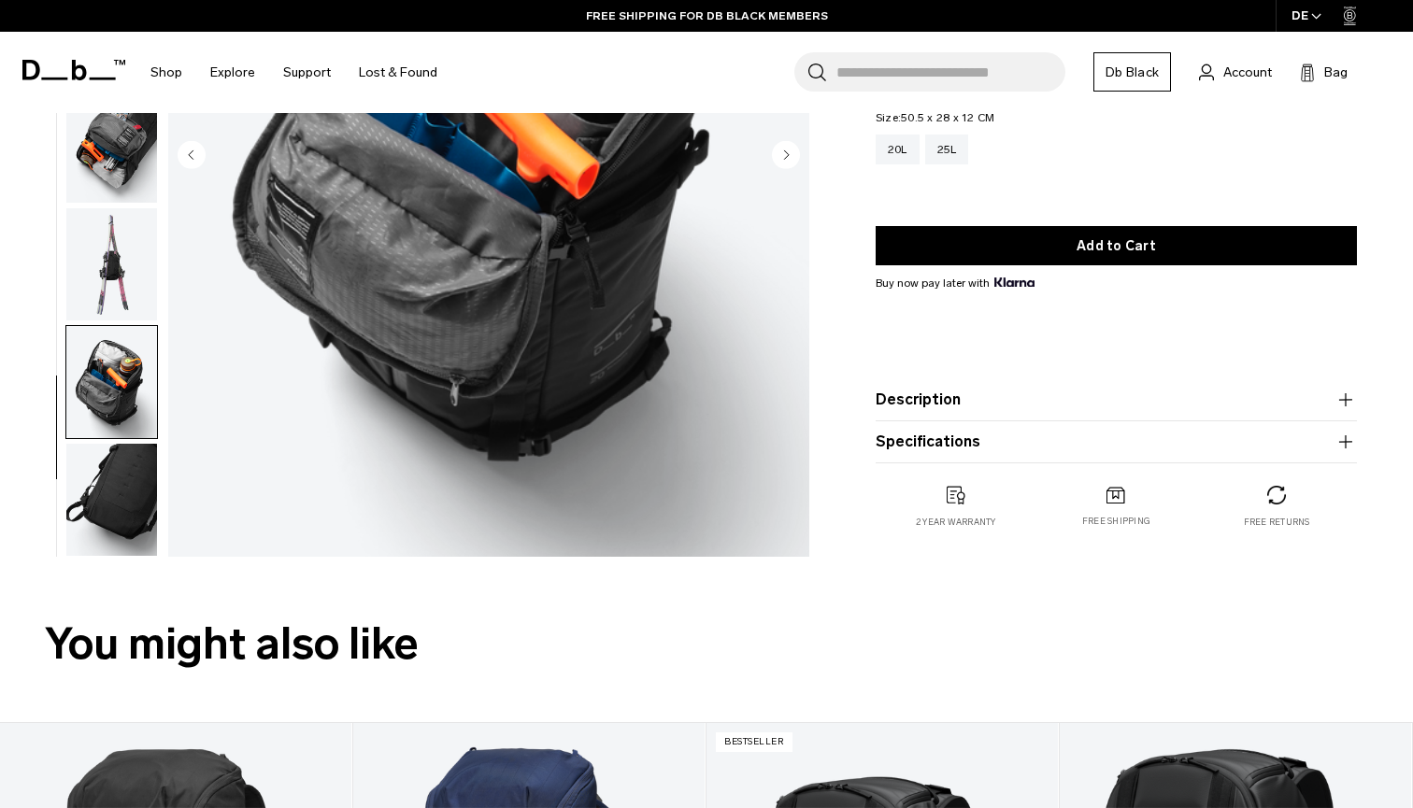
click at [138, 297] on img "button" at bounding box center [111, 264] width 91 height 112
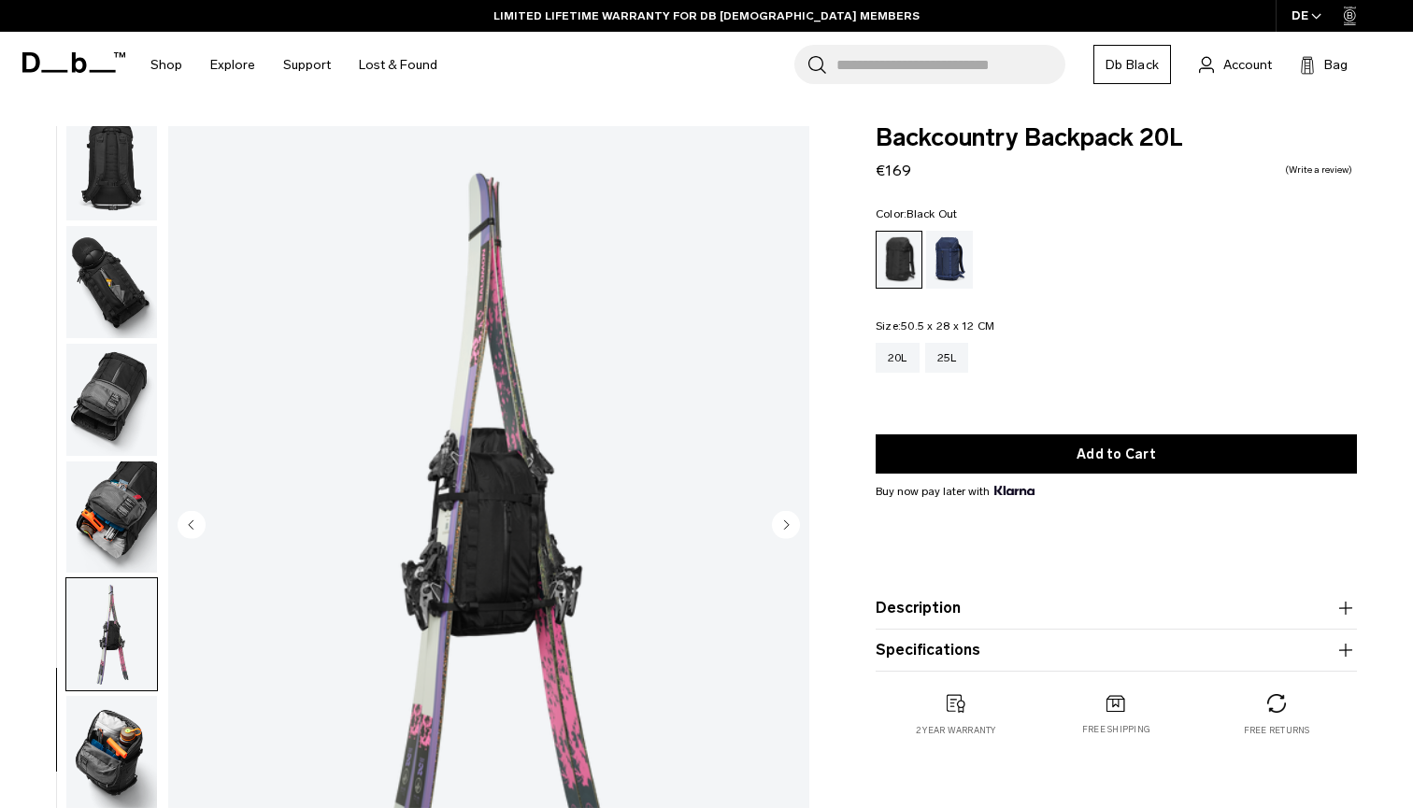
scroll to position [0, 0]
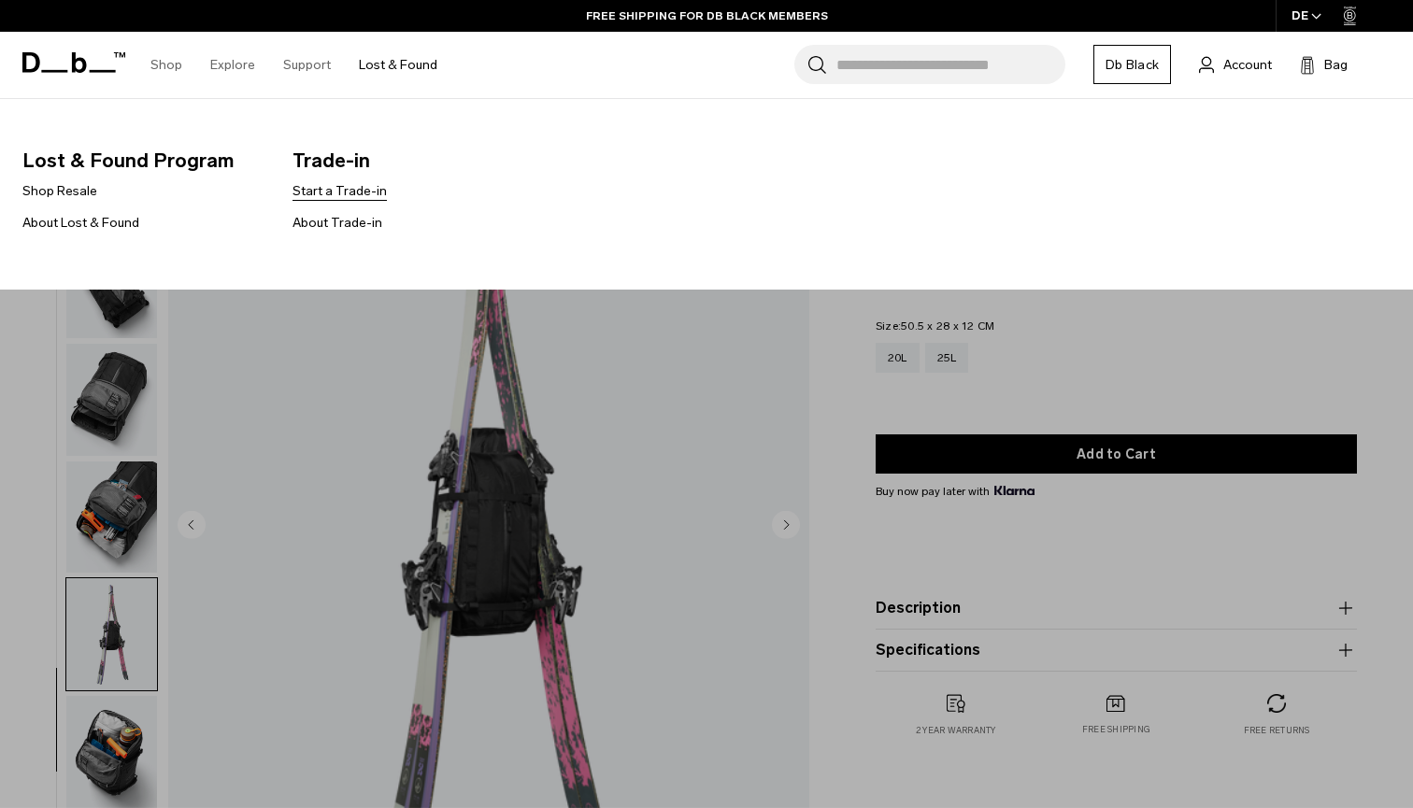
click at [348, 194] on link "Start a Trade-in" at bounding box center [339, 191] width 94 height 20
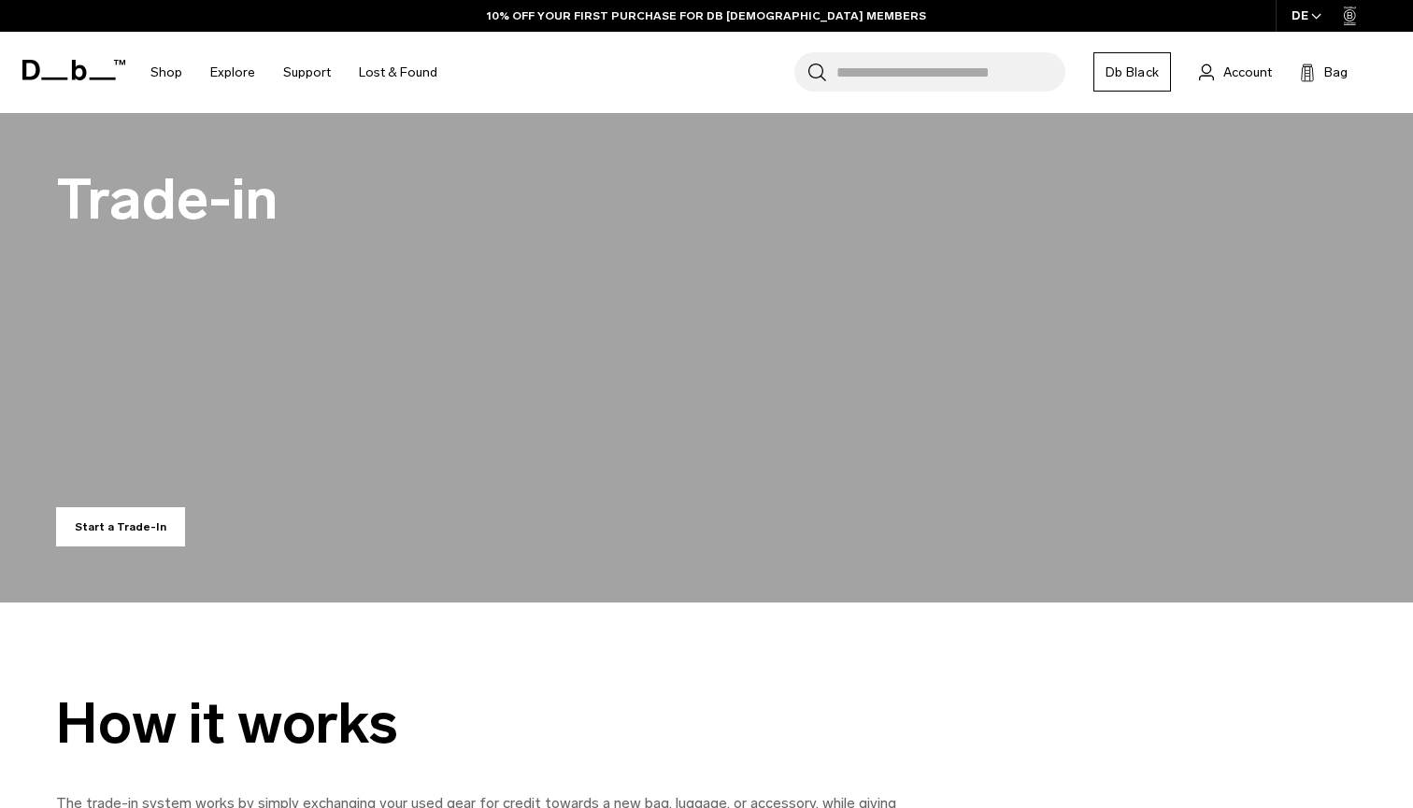
scroll to position [293, 0]
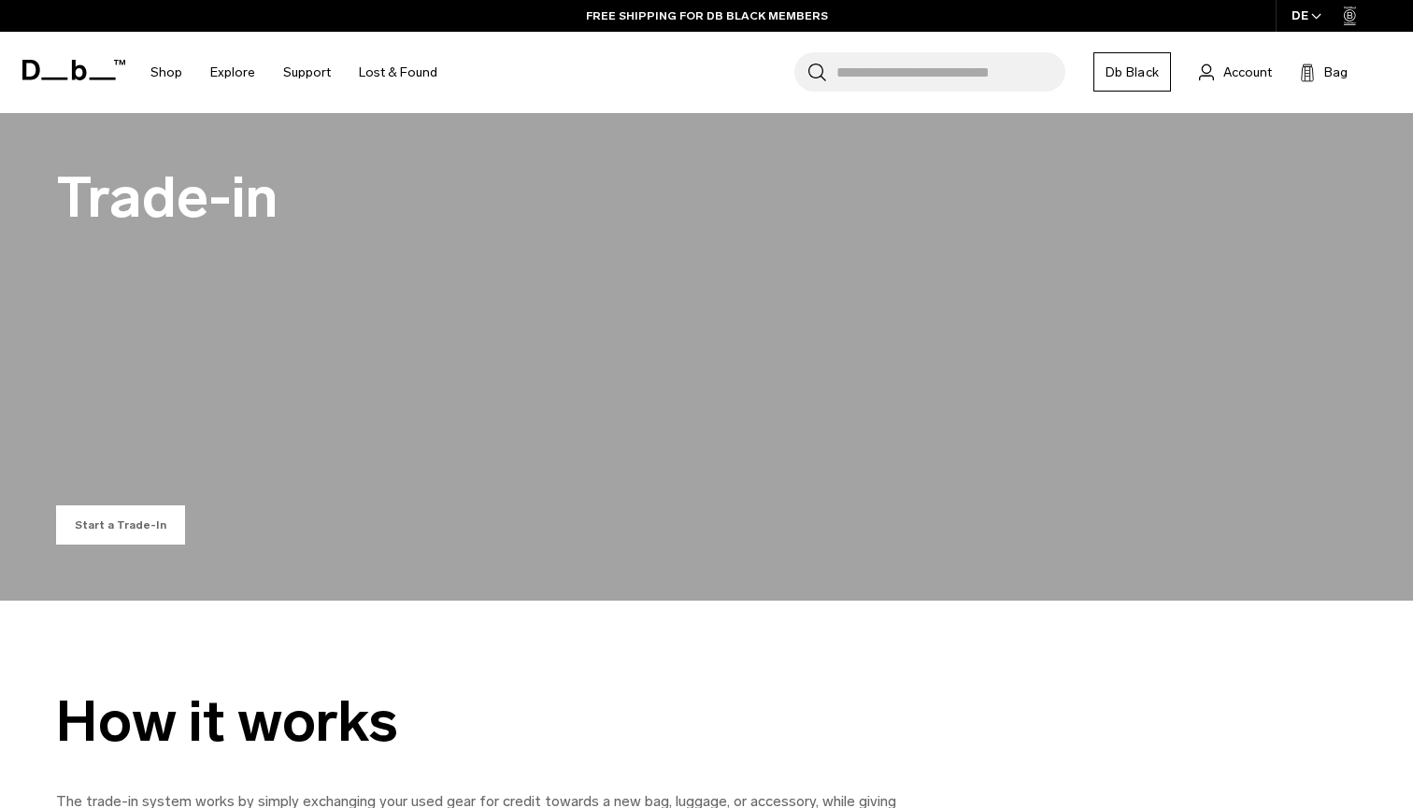
click at [157, 536] on button "Start a Trade-In" at bounding box center [120, 524] width 129 height 39
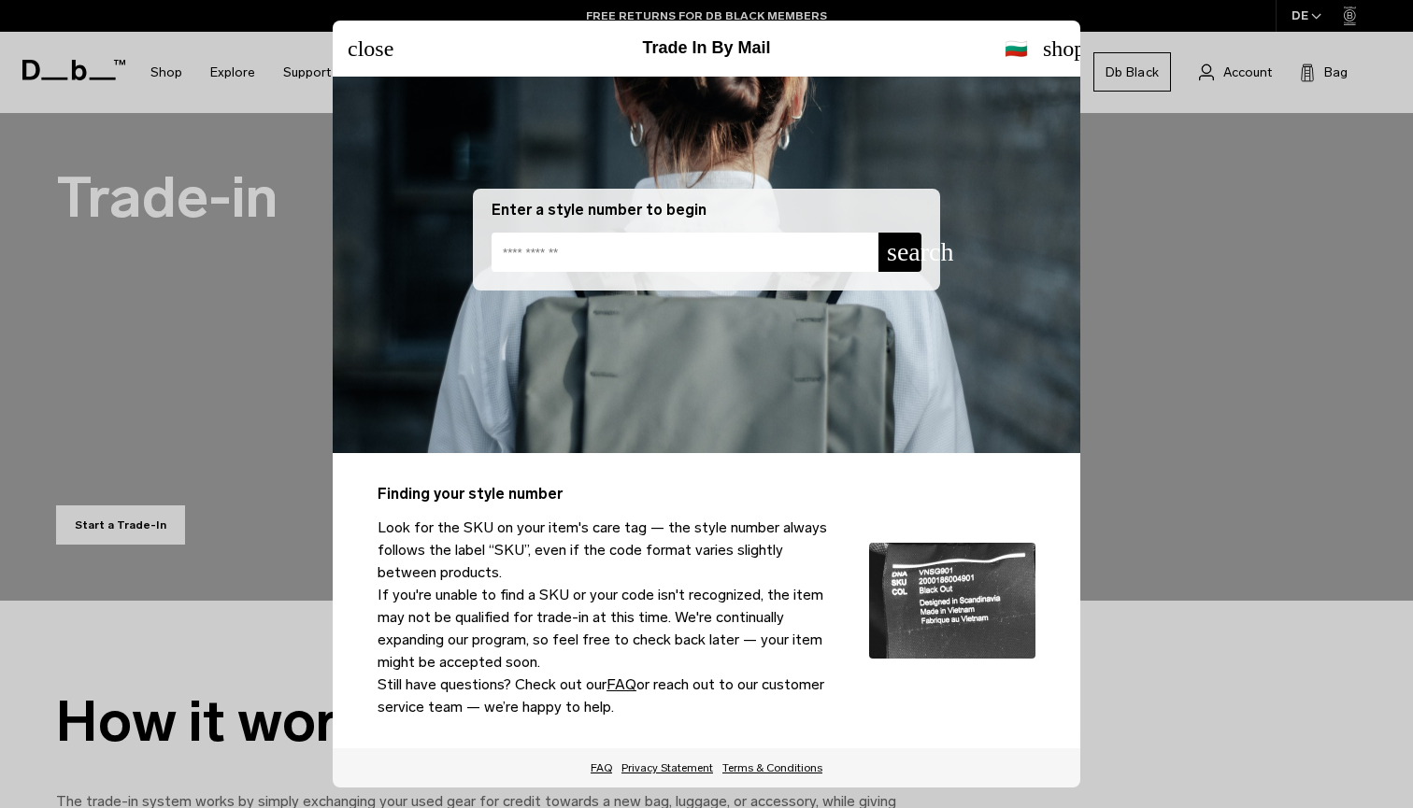
scroll to position [50, 0]
click at [0, 0] on slot "close" at bounding box center [0, 0] width 0 height 0
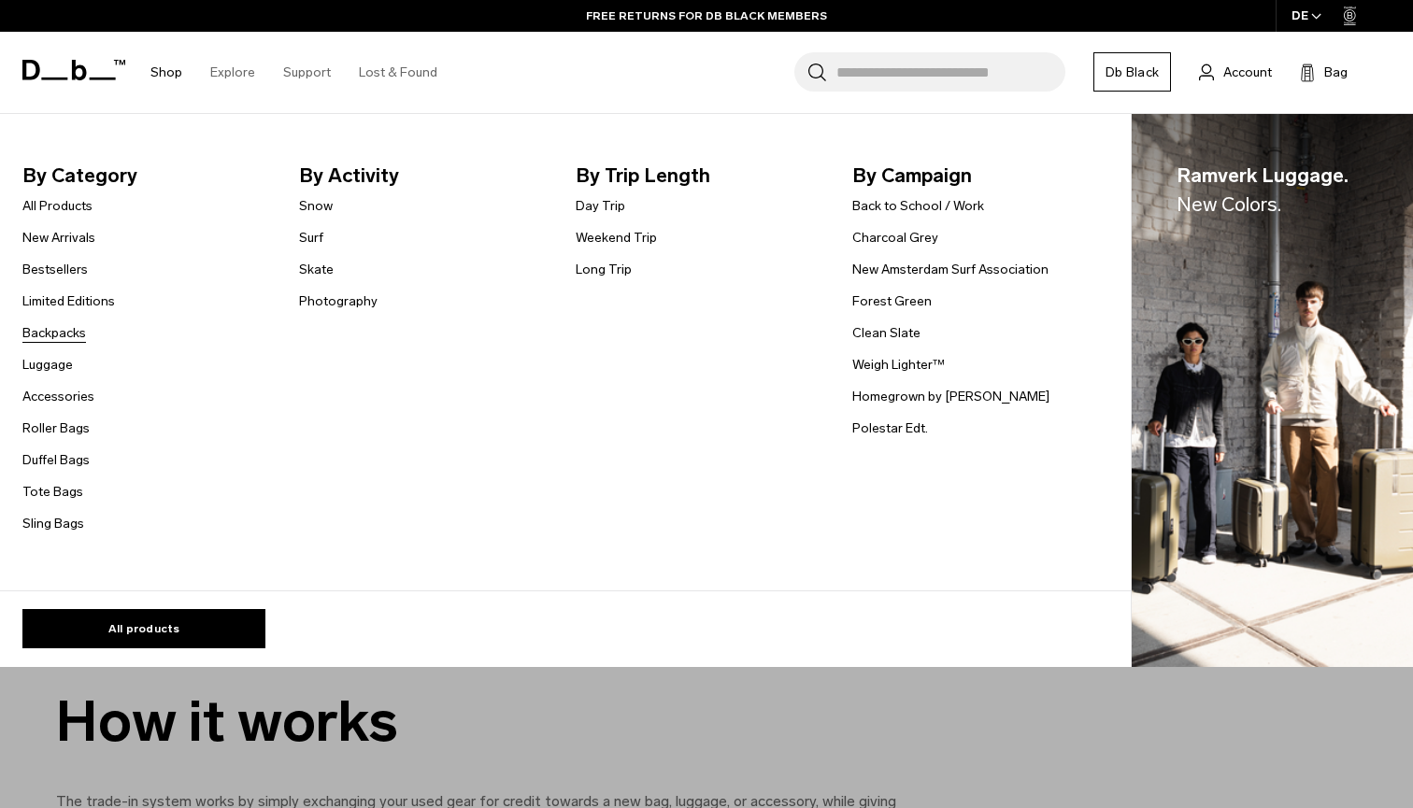
click at [54, 334] on link "Backpacks" at bounding box center [54, 333] width 64 height 20
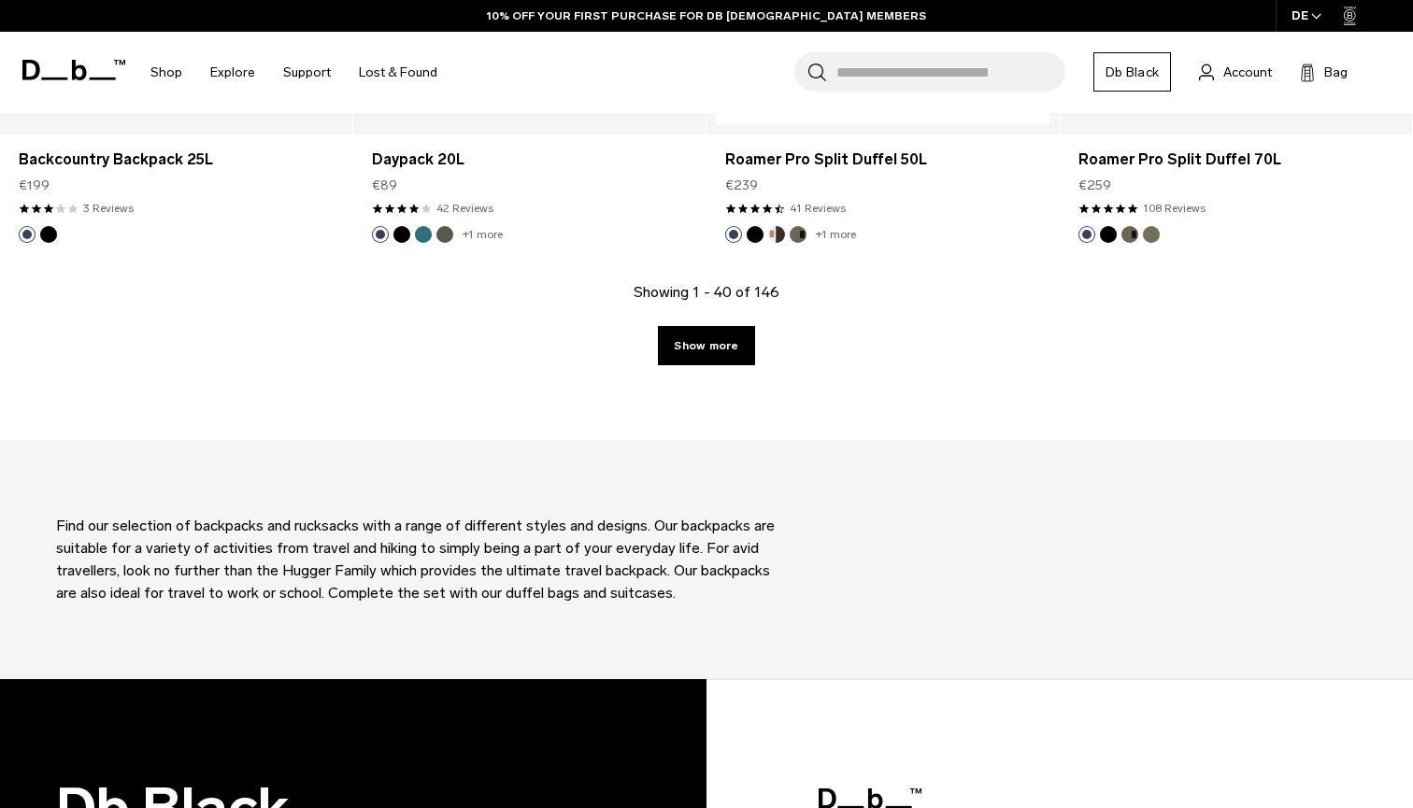
scroll to position [5573, 0]
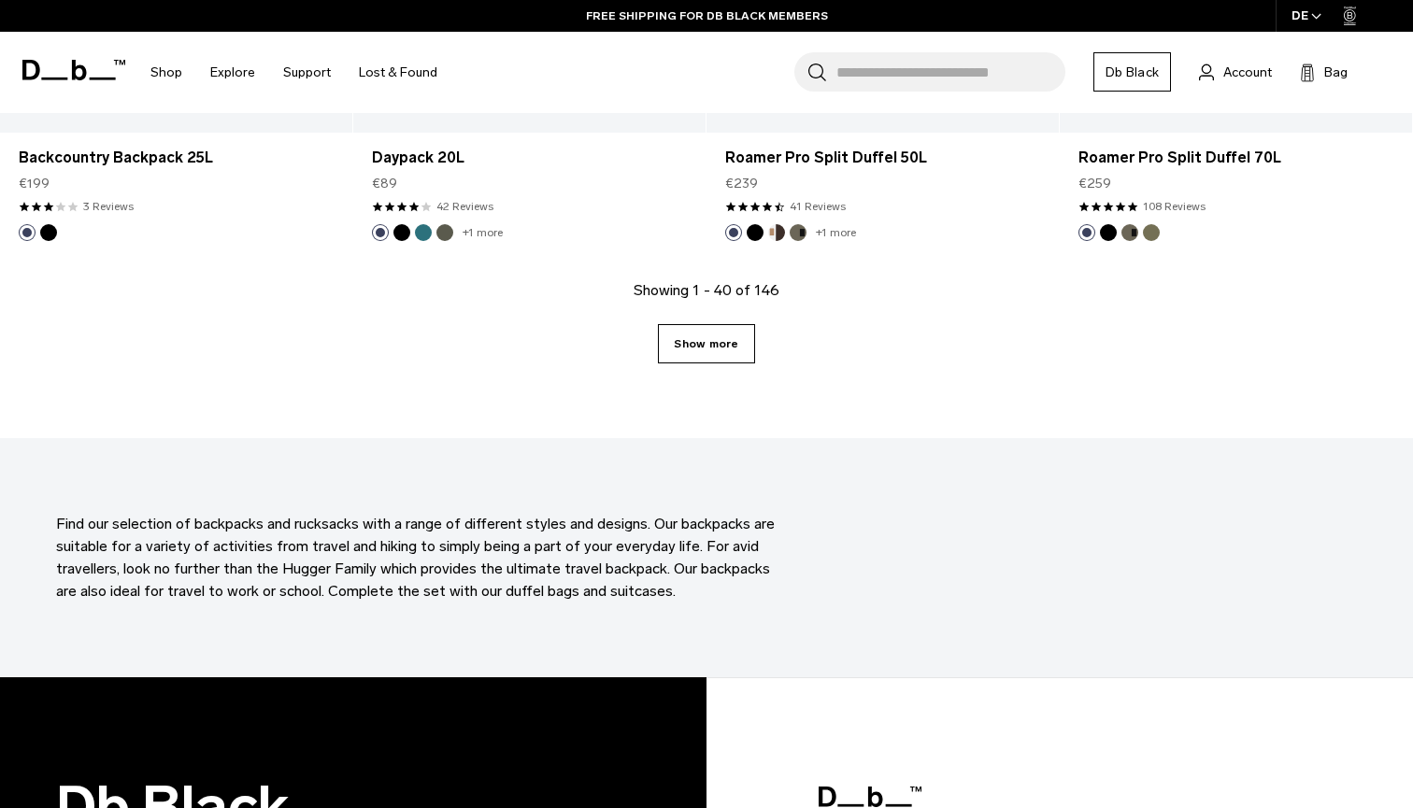
click at [716, 339] on link "Show more" at bounding box center [706, 343] width 96 height 39
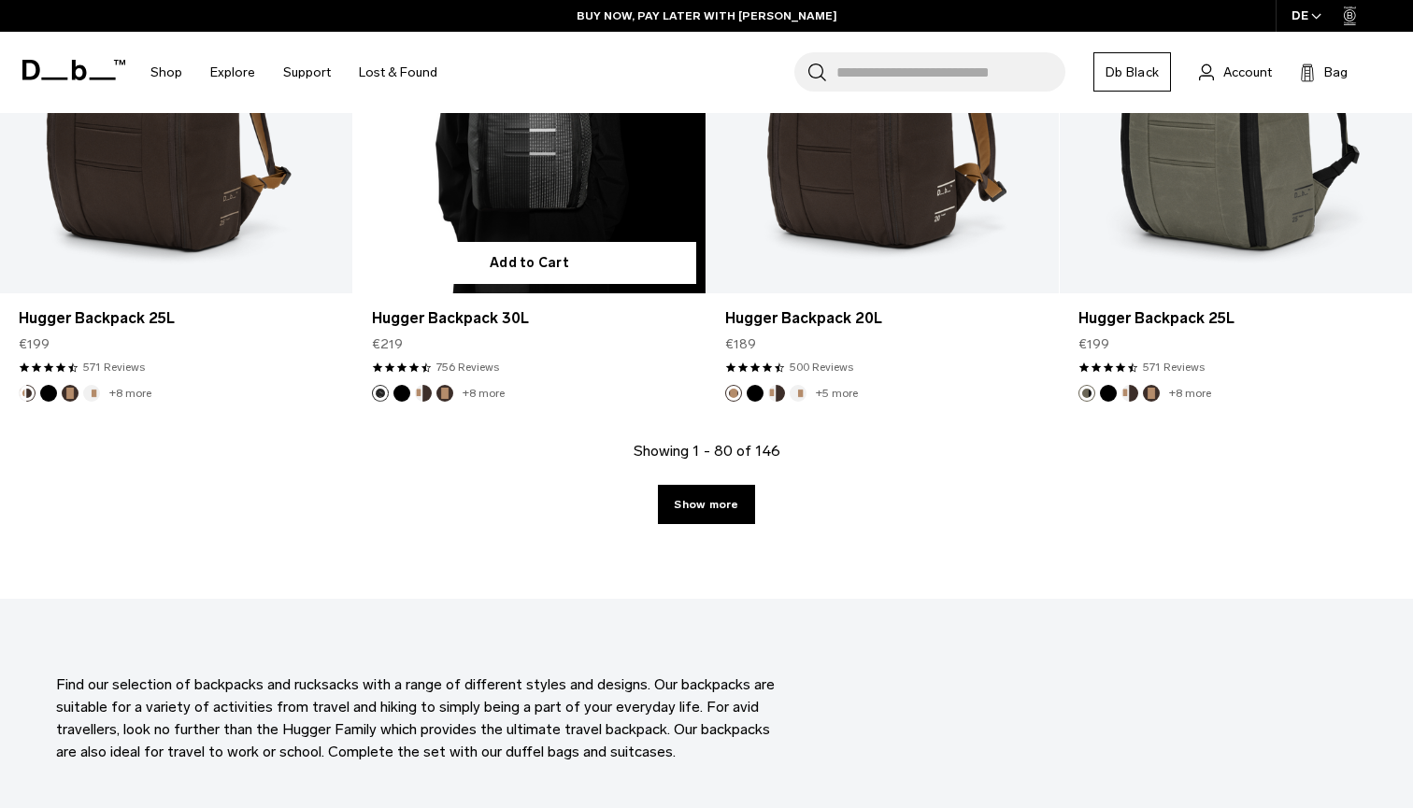
scroll to position [10915, 0]
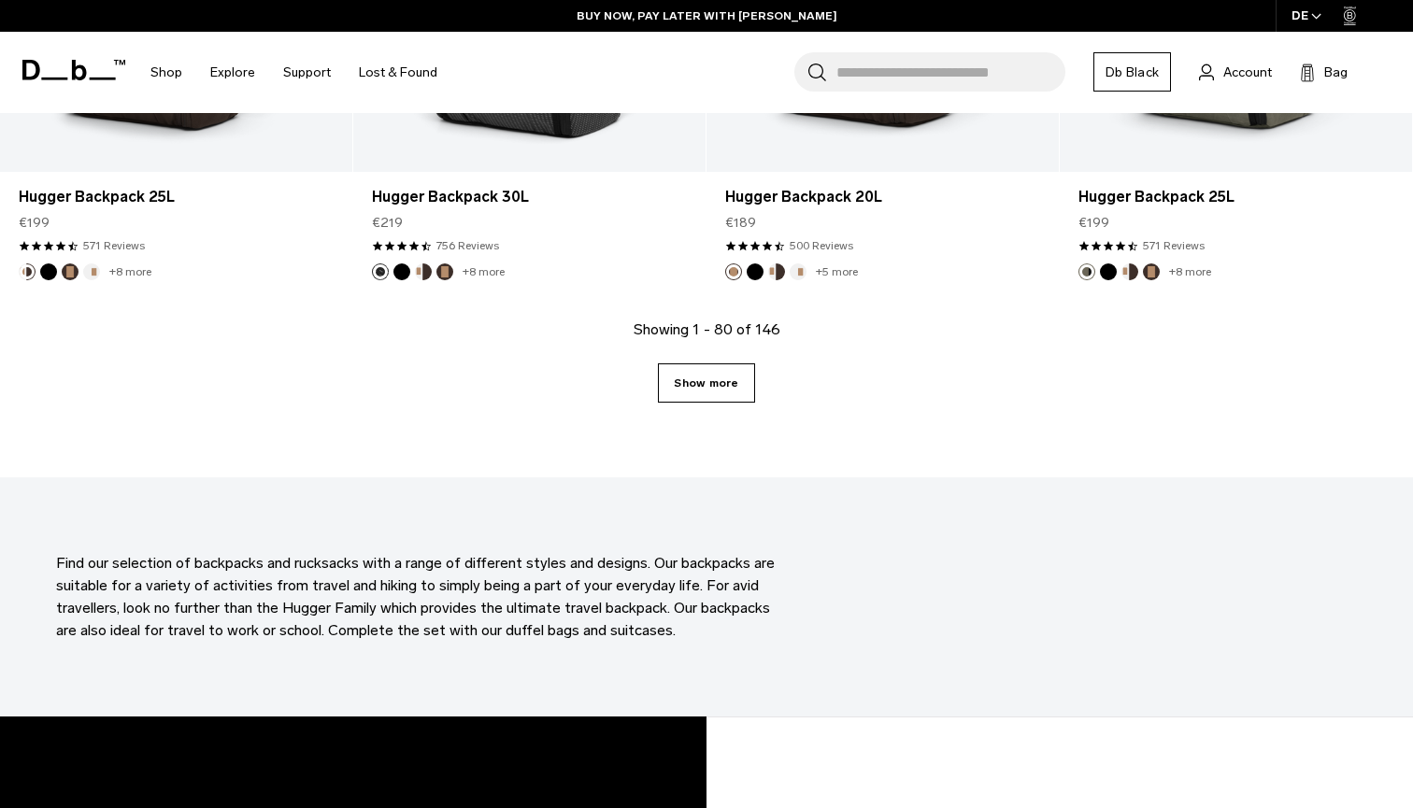
click at [719, 380] on link "Show more" at bounding box center [706, 382] width 96 height 39
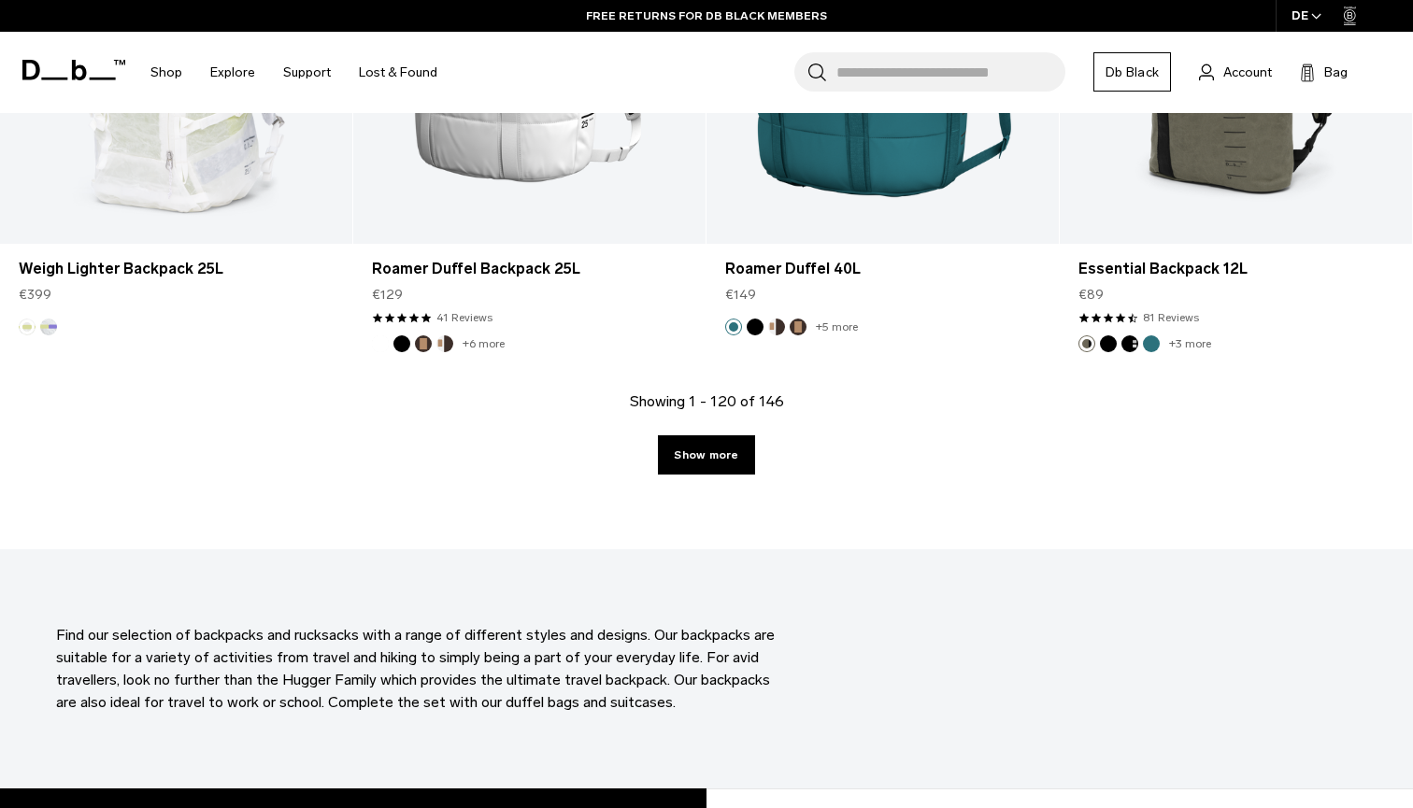
scroll to position [16225, 0]
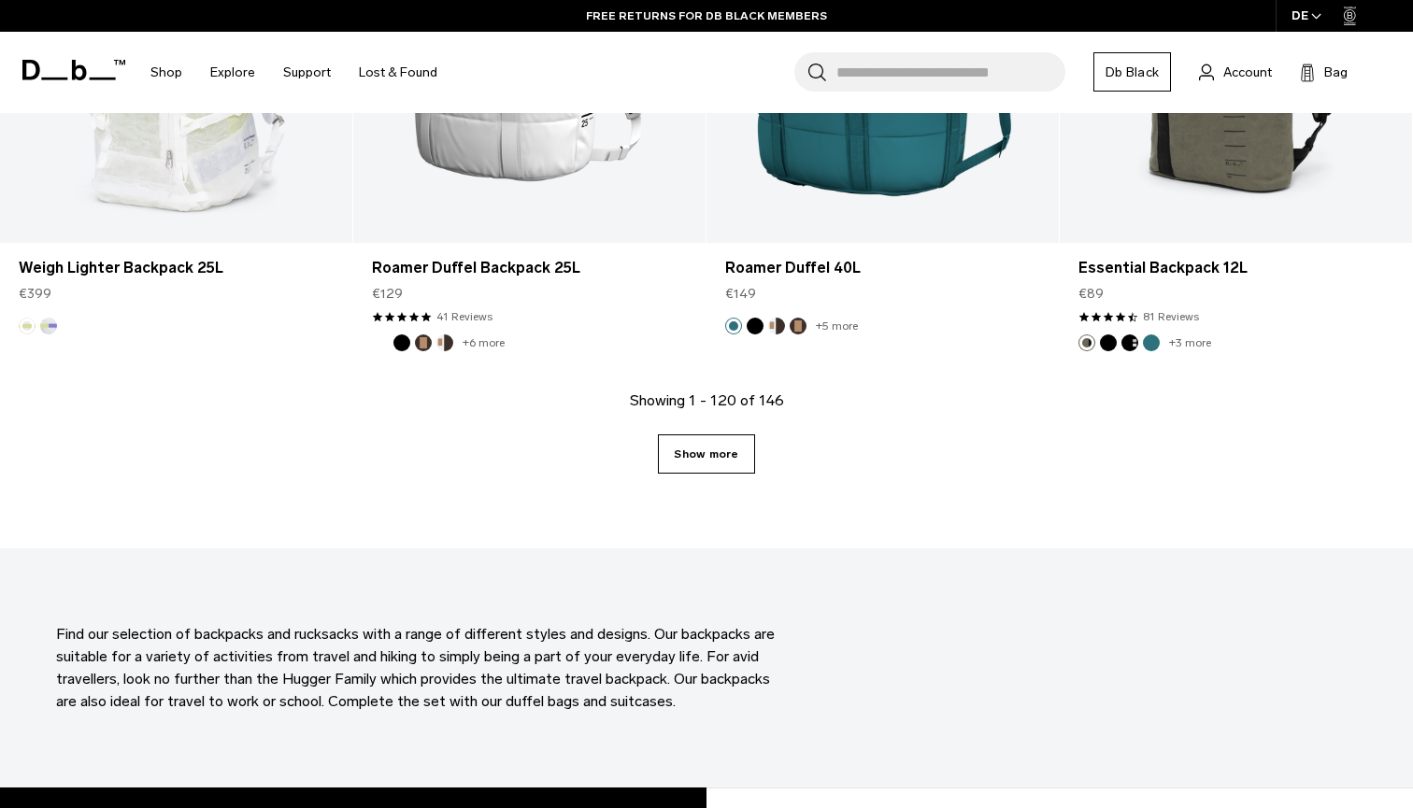
click at [723, 452] on link "Show more" at bounding box center [706, 453] width 96 height 39
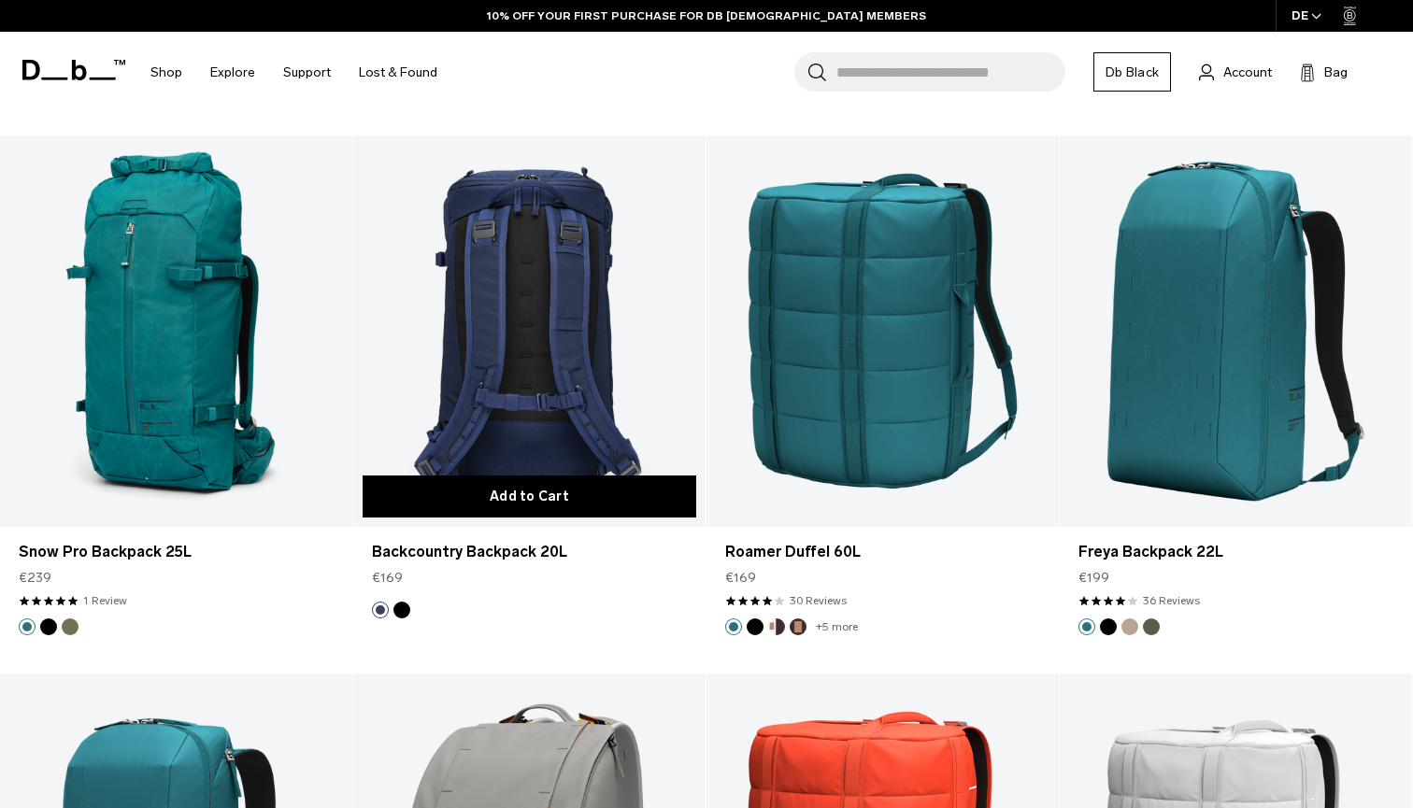
scroll to position [18092, 0]
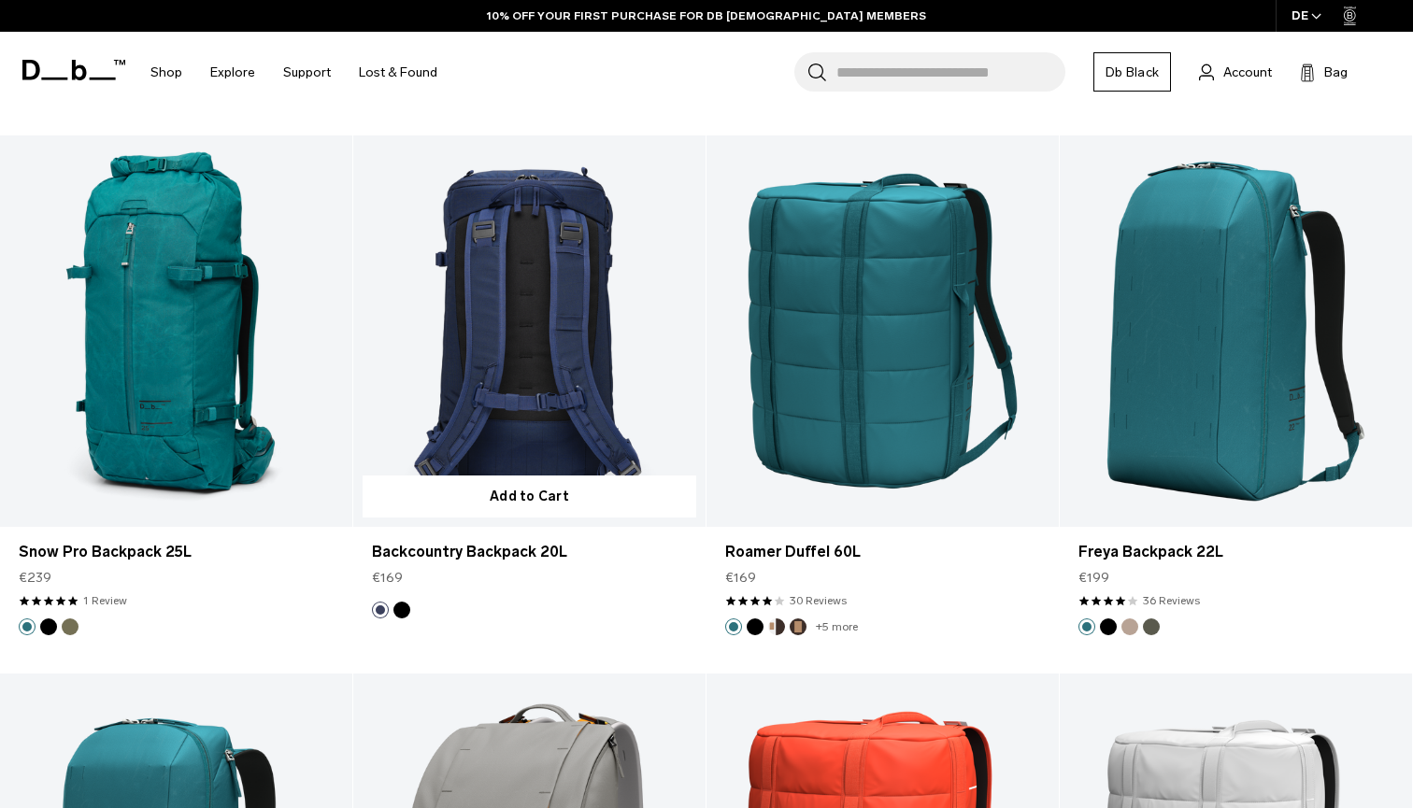
click at [533, 380] on link "Backcountry Backpack 20L" at bounding box center [529, 330] width 352 height 391
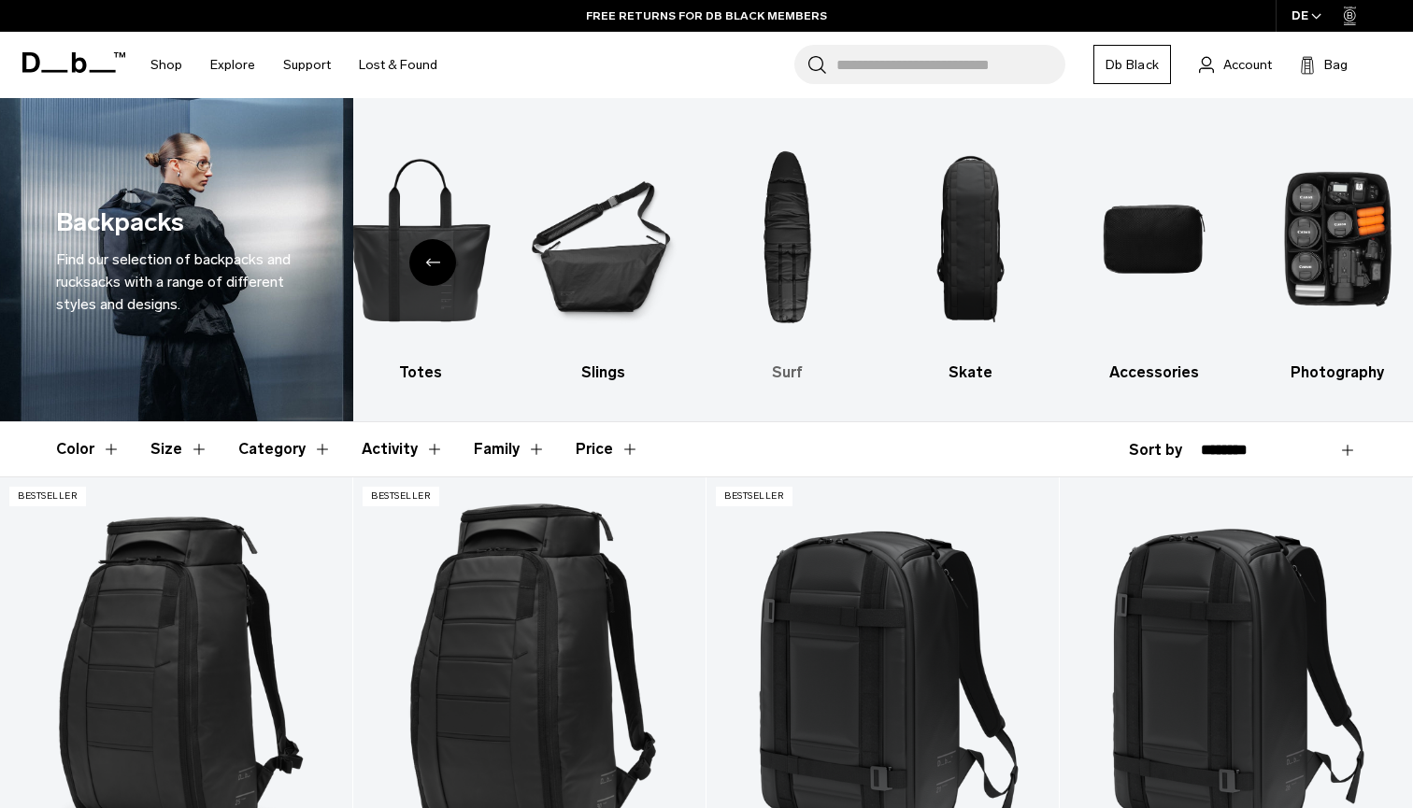
scroll to position [0, 0]
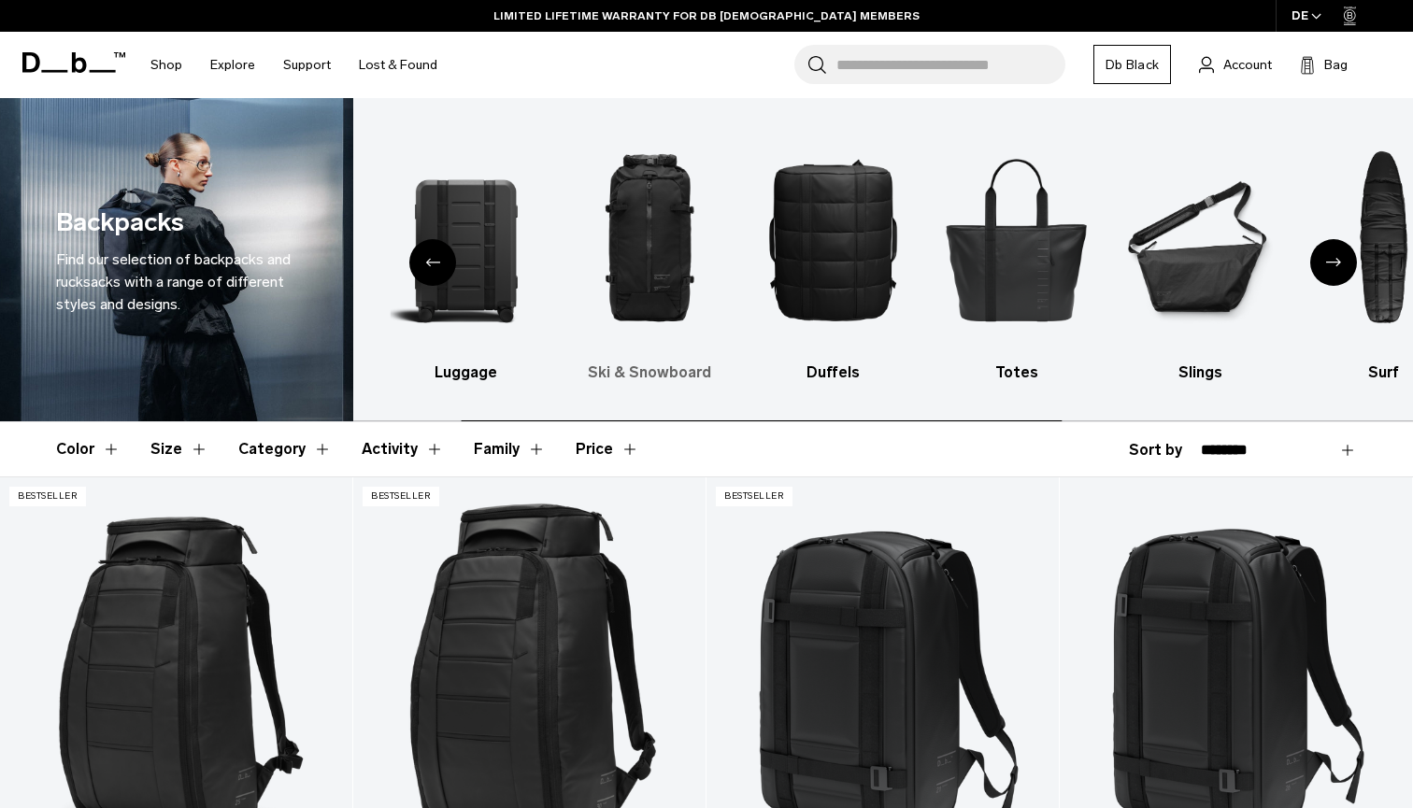
click at [647, 264] on img "3 / 10" at bounding box center [649, 239] width 150 height 226
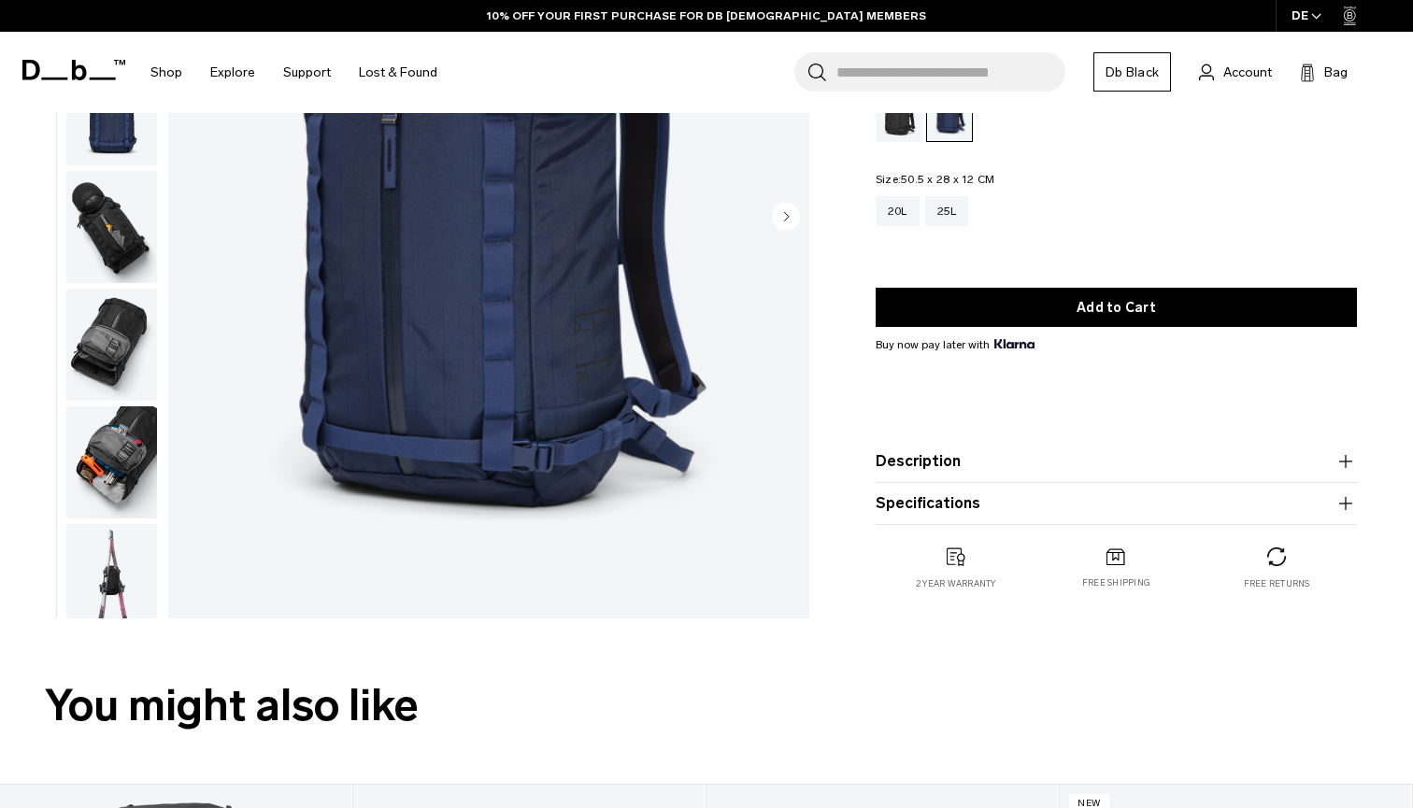
scroll to position [309, 0]
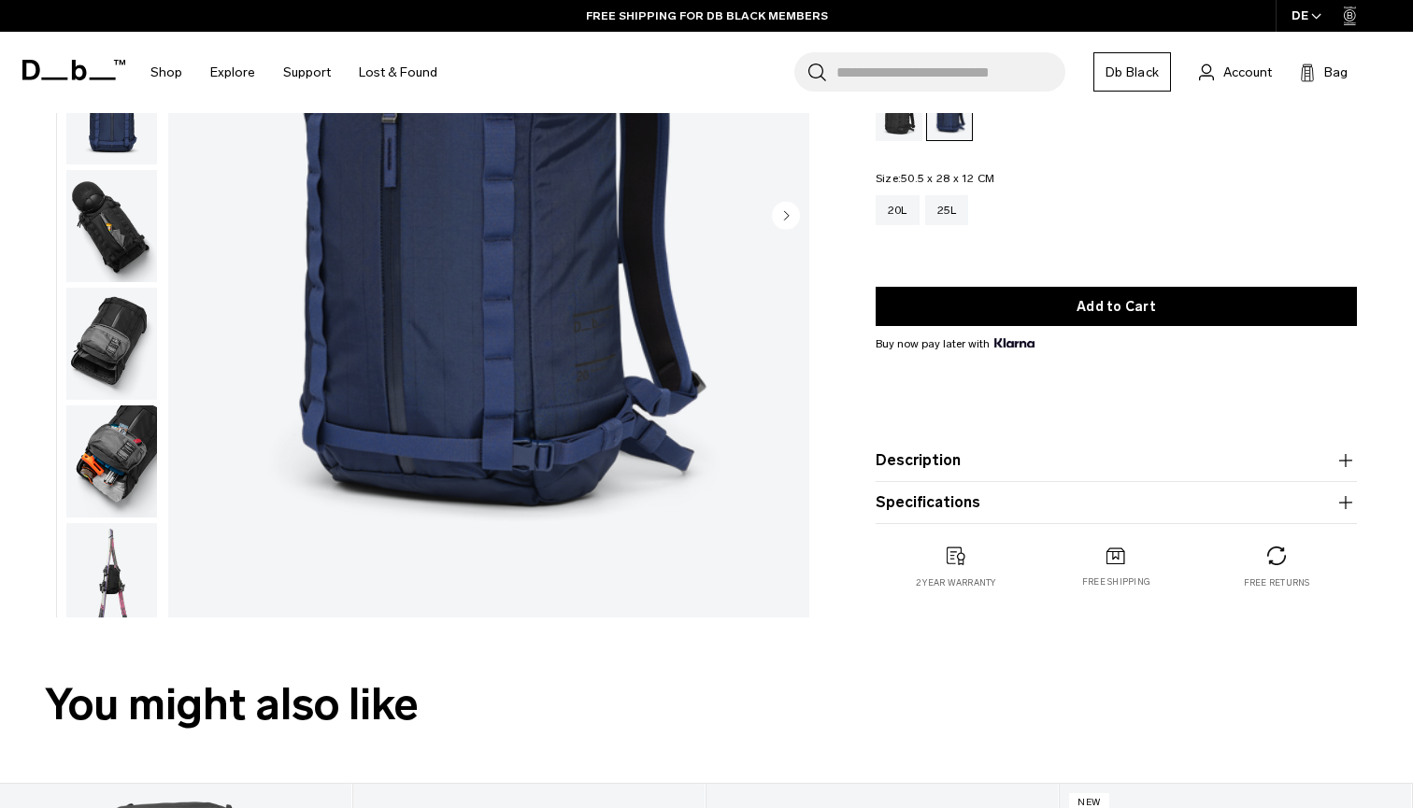
click at [104, 384] on img "button" at bounding box center [111, 344] width 91 height 112
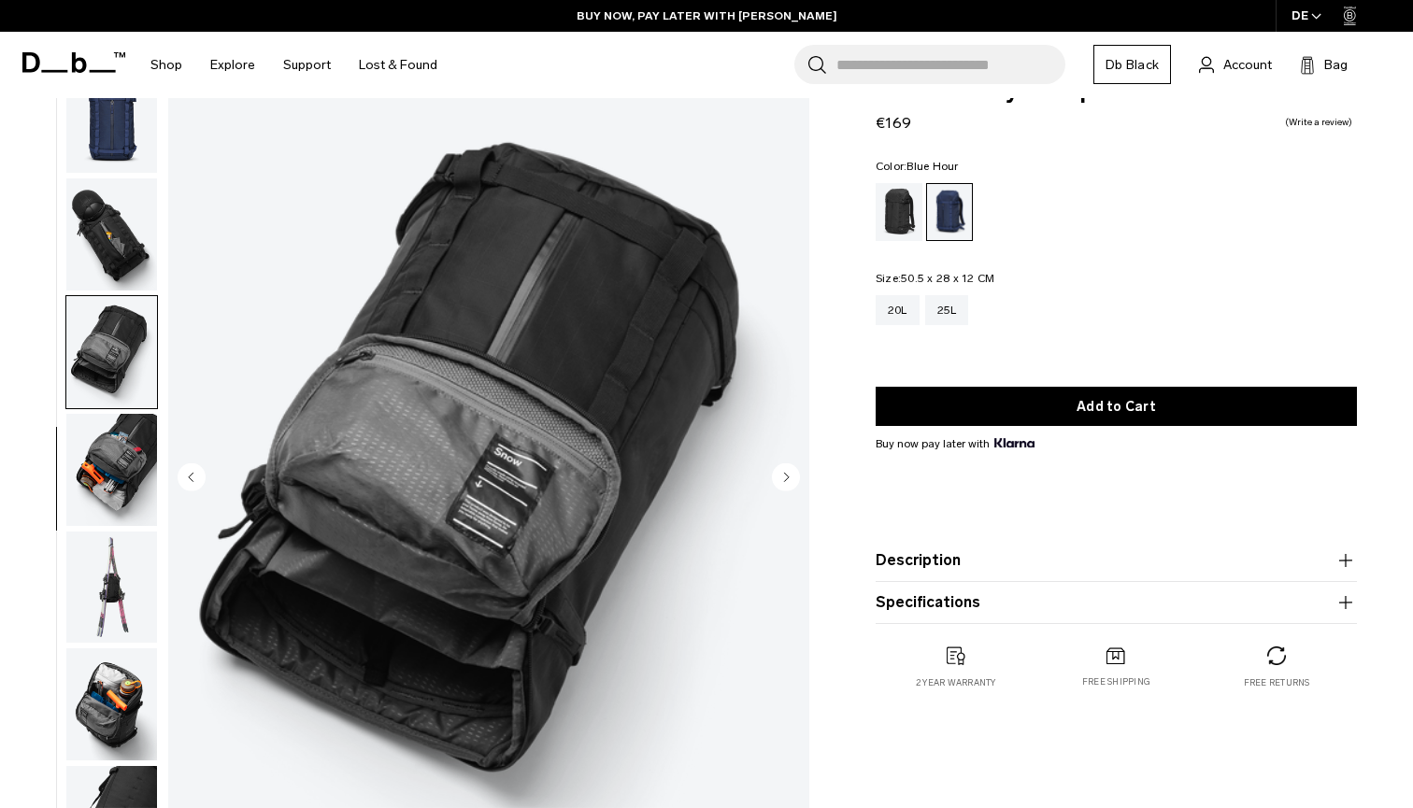
scroll to position [48, 0]
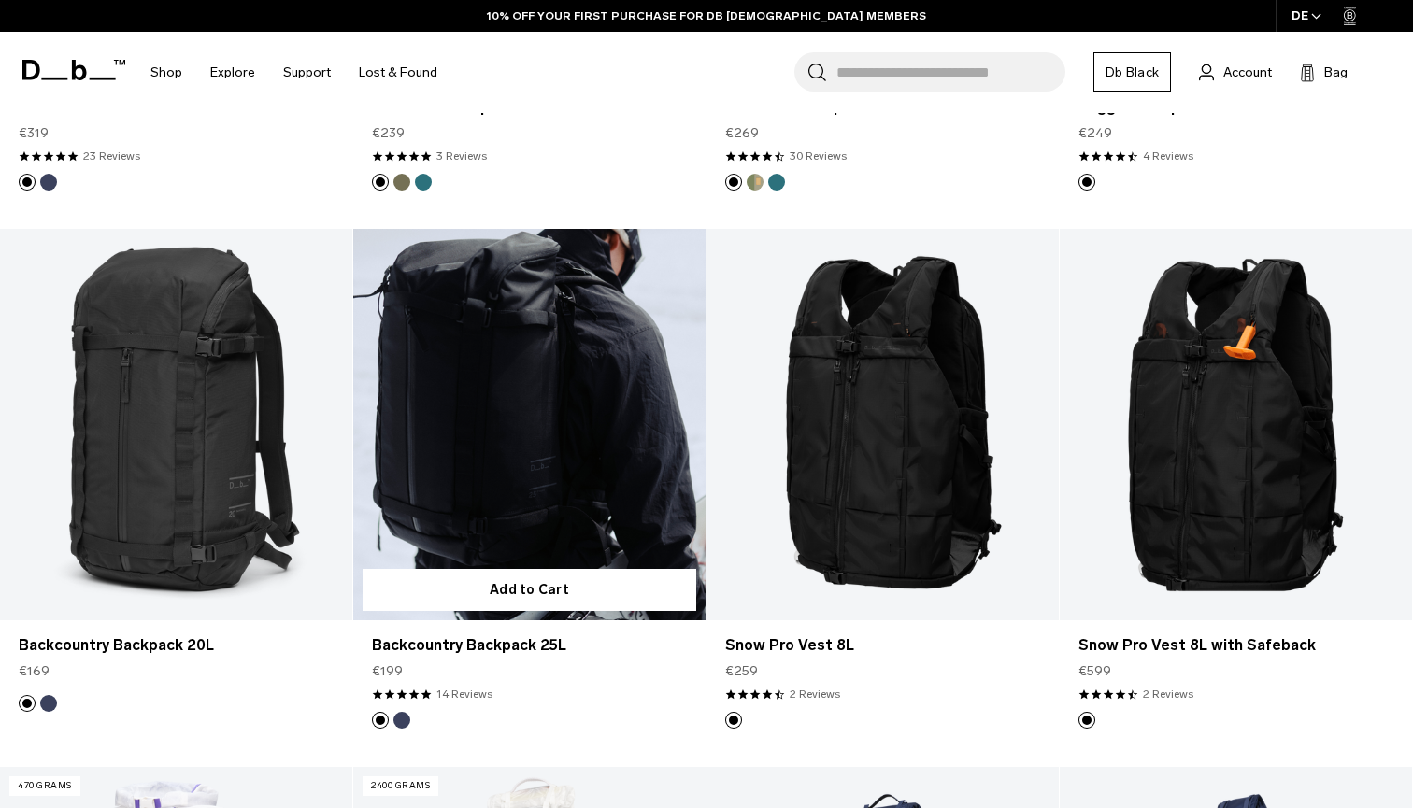
scroll to position [790, 0]
